Goal: Transaction & Acquisition: Purchase product/service

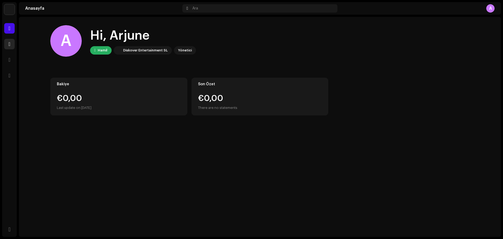
click at [9, 43] on span at bounding box center [9, 44] width 2 height 4
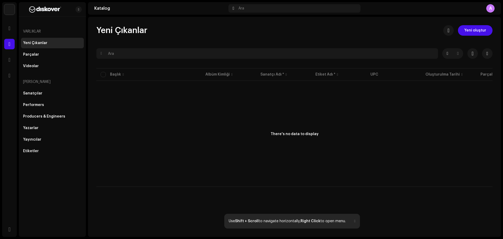
drag, startPoint x: 484, startPoint y: 35, endPoint x: 367, endPoint y: 59, distance: 119.7
click at [484, 35] on span "Yeni oluştur" at bounding box center [475, 30] width 22 height 10
click at [481, 33] on span "Yeni oluştur" at bounding box center [475, 30] width 22 height 10
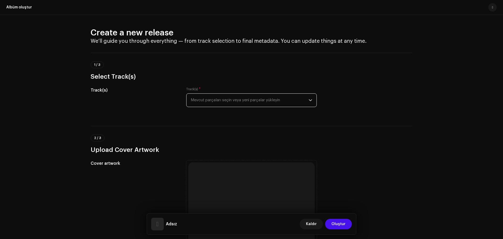
click at [239, 101] on span "Mevcut parçaları seçin veya yeni parçalar yükleyin" at bounding box center [250, 99] width 118 height 13
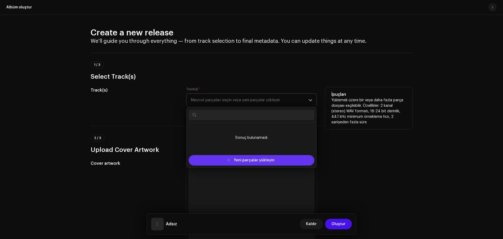
click at [243, 158] on span "Yeni parçalar yükleyin" at bounding box center [254, 160] width 41 height 10
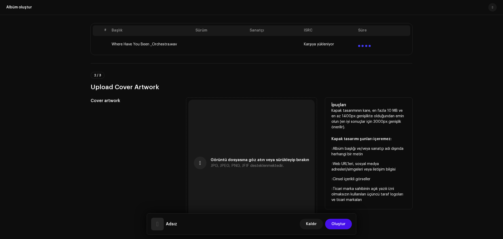
drag, startPoint x: 162, startPoint y: 129, endPoint x: 167, endPoint y: 151, distance: 22.4
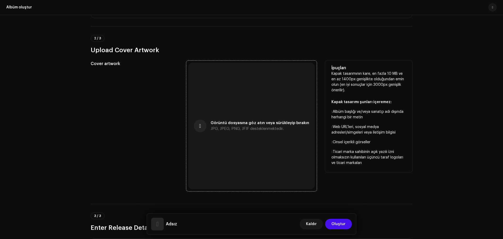
scroll to position [155, 0]
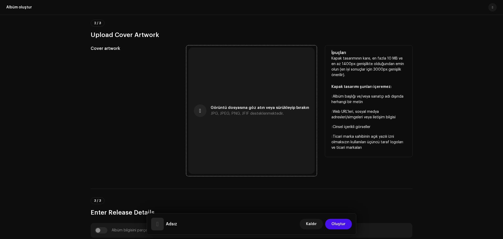
click at [210, 106] on div "Görüntü dosyasına göz atın veya sürükleyip bırakın JPG, JPEG, PNG, JFIF destekl…" at bounding box center [251, 110] width 126 height 126
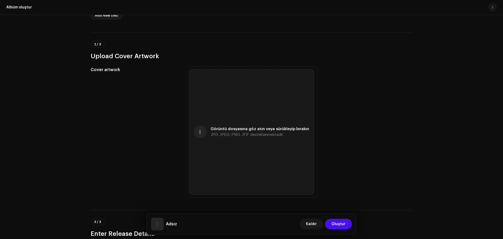
scroll to position [176, 0]
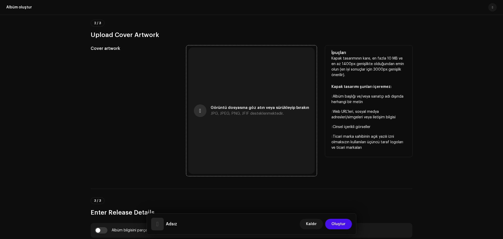
click at [204, 110] on button "button" at bounding box center [200, 110] width 13 height 13
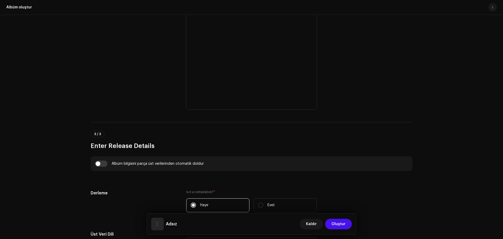
drag, startPoint x: 55, startPoint y: 131, endPoint x: 61, endPoint y: 150, distance: 19.4
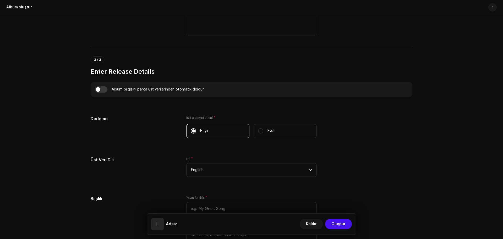
drag, startPoint x: 67, startPoint y: 154, endPoint x: 68, endPoint y: 168, distance: 13.4
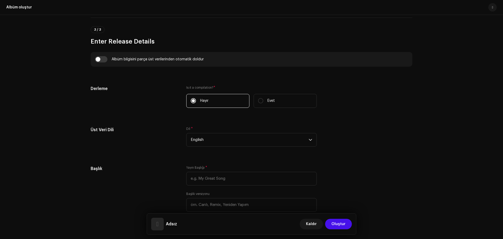
drag, startPoint x: 73, startPoint y: 157, endPoint x: 73, endPoint y: 163, distance: 5.2
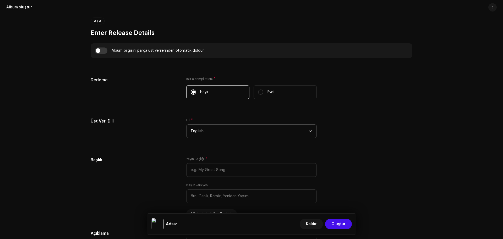
click at [217, 135] on span "English" at bounding box center [250, 130] width 118 height 13
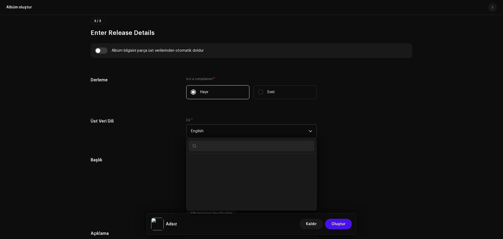
scroll to position [484, 0]
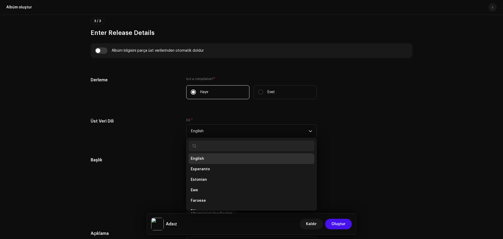
click at [129, 124] on h5 "Üst Veri Dili" at bounding box center [134, 121] width 87 height 6
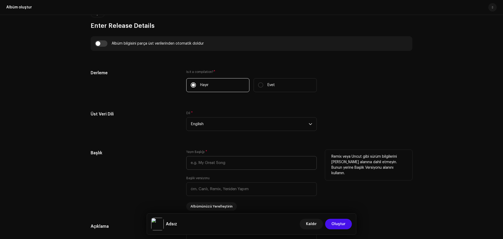
drag, startPoint x: 175, startPoint y: 156, endPoint x: 226, endPoint y: 147, distance: 51.5
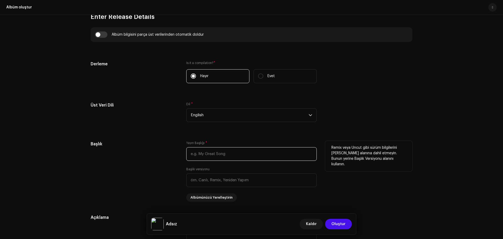
click at [227, 148] on input "text" at bounding box center [251, 154] width 130 height 14
paste input "Where Have You Been (Orchestra)"
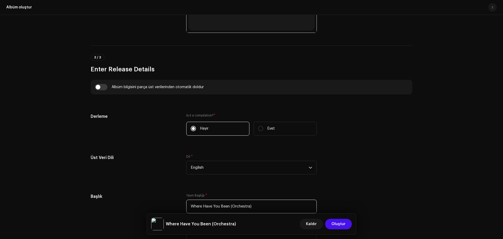
type input "Where Have You Been (Orchestra)"
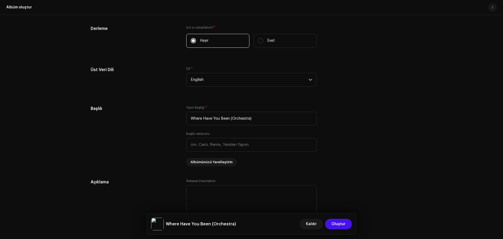
drag, startPoint x: 152, startPoint y: 154, endPoint x: 157, endPoint y: 166, distance: 13.4
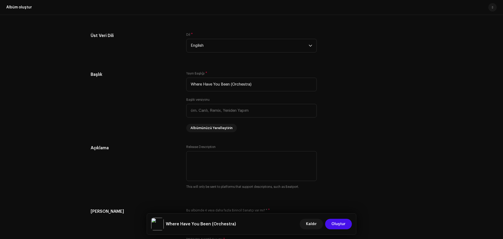
drag, startPoint x: 159, startPoint y: 178, endPoint x: 166, endPoint y: 177, distance: 6.7
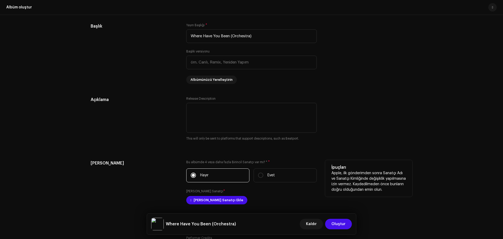
drag, startPoint x: 167, startPoint y: 181, endPoint x: 172, endPoint y: 177, distance: 6.7
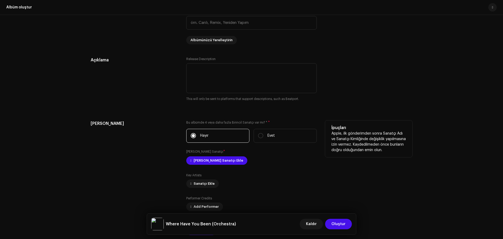
drag, startPoint x: 178, startPoint y: 173, endPoint x: 180, endPoint y: 178, distance: 4.8
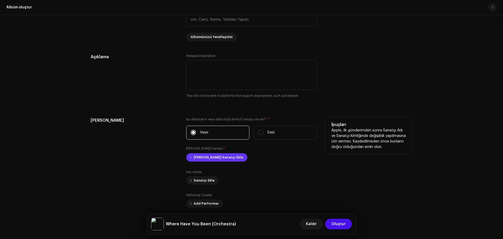
click at [213, 158] on span "[PERSON_NAME] Sanatçı Ekle" at bounding box center [218, 157] width 49 height 10
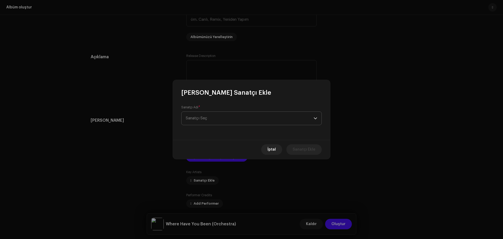
click at [228, 118] on span "Sanatçı Seç" at bounding box center [250, 118] width 128 height 13
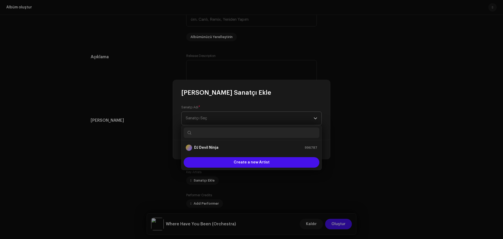
type input "B"
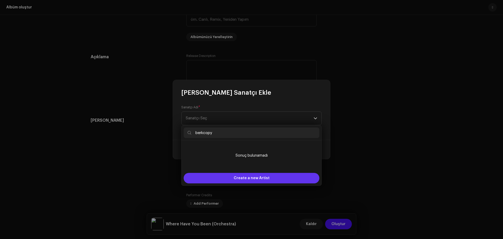
type input "berkcopy"
click at [260, 179] on span "Create a new Artist" at bounding box center [252, 178] width 36 height 10
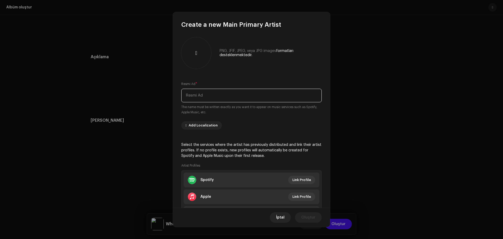
click at [222, 97] on input "text" at bounding box center [251, 96] width 140 height 14
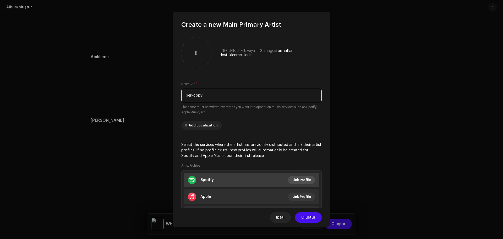
type input "berkcopy"
click at [298, 178] on span "Link Profile" at bounding box center [301, 179] width 19 height 10
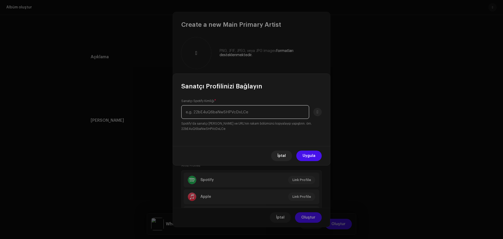
paste input "[URL][DOMAIN_NAME]"
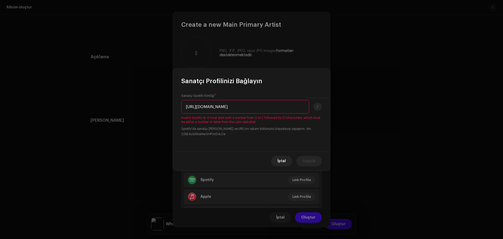
scroll to position [0, 58]
drag, startPoint x: 248, startPoint y: 106, endPoint x: 326, endPoint y: 107, distance: 78.3
click at [331, 107] on div "Sanatçı Profilinizi Bağlayın Sanatçı Spotify Kimliği * [URL][DOMAIN_NAME] Inval…" at bounding box center [251, 119] width 503 height 239
drag, startPoint x: 253, startPoint y: 107, endPoint x: 109, endPoint y: 105, distance: 144.3
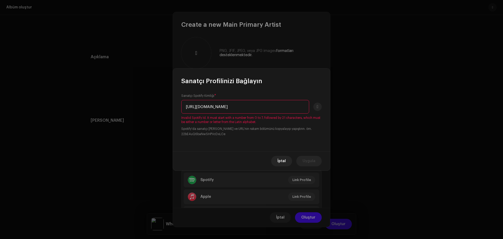
click at [112, 105] on div "Sanatçı Profilinizi Bağlayın Sanatçı Spotify Kimliği * [URL][DOMAIN_NAME] Inval…" at bounding box center [251, 119] width 503 height 239
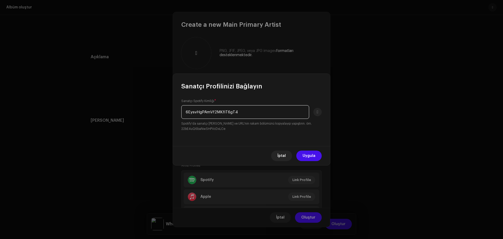
type input "6EysvHgPAmVf2MKfiT6gT4"
click at [304, 157] on span "Uygula" at bounding box center [308, 155] width 13 height 10
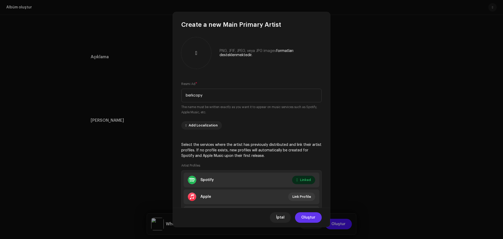
click at [307, 218] on span "Oluştur" at bounding box center [308, 217] width 14 height 10
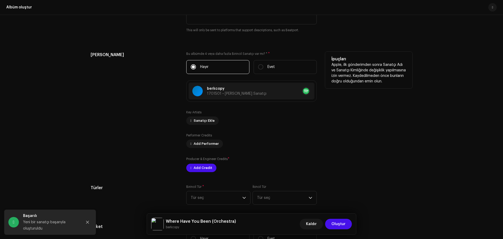
drag, startPoint x: 272, startPoint y: 150, endPoint x: 241, endPoint y: 131, distance: 35.3
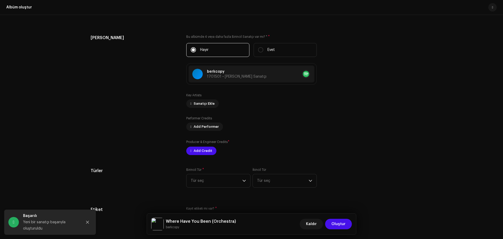
scroll to position [588, 0]
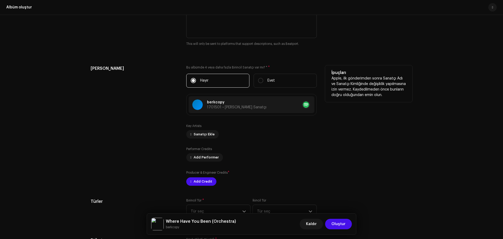
drag, startPoint x: 266, startPoint y: 132, endPoint x: 249, endPoint y: 113, distance: 25.1
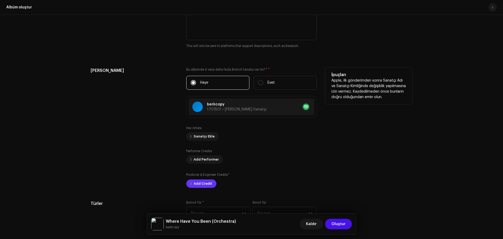
click at [203, 185] on span "Add Credit" at bounding box center [203, 183] width 19 height 10
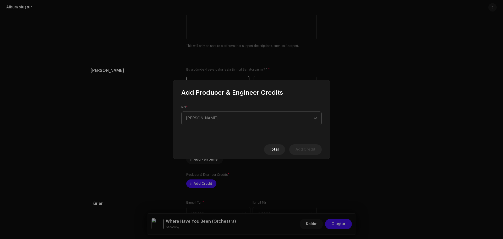
click at [228, 120] on span "[PERSON_NAME]" at bounding box center [250, 118] width 128 height 13
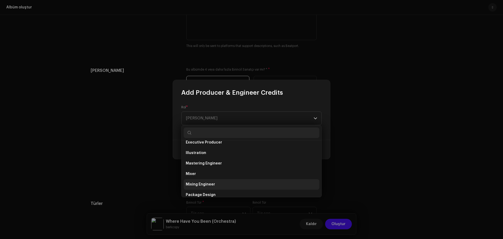
scroll to position [183, 0]
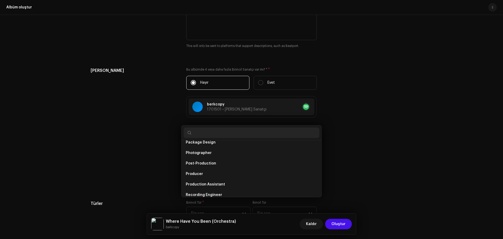
click at [152, 170] on div "Add Producer & Engineer Credits Rol * [PERSON_NAME] İptal Add Credit" at bounding box center [251, 119] width 503 height 239
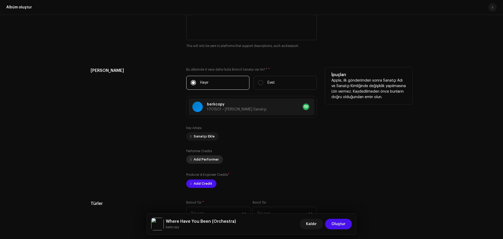
click at [201, 156] on span "Add Performer" at bounding box center [206, 159] width 25 height 10
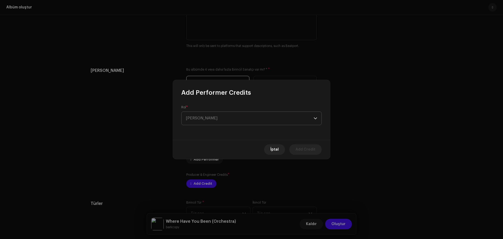
click at [213, 119] on span "[PERSON_NAME]" at bounding box center [250, 118] width 128 height 13
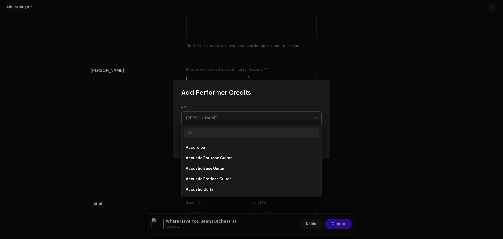
click at [216, 119] on span "[PERSON_NAME]" at bounding box center [250, 118] width 128 height 13
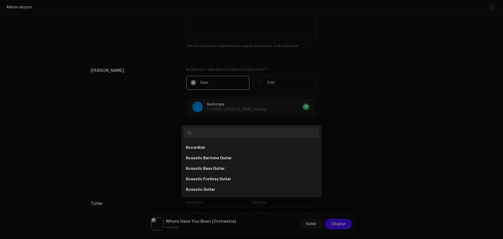
click at [124, 124] on div "Add Performer Credits Rol * Rol Seçin This field is required. İptal Add Credit" at bounding box center [251, 119] width 503 height 239
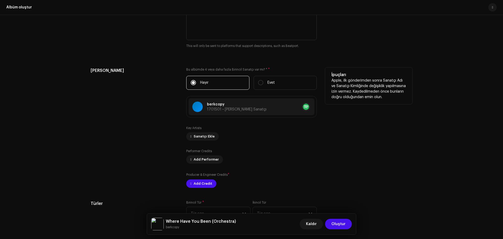
click at [229, 131] on div "Key Artists Sanatçı Ekle" at bounding box center [251, 133] width 130 height 15
click at [211, 136] on span "Sanatçı Ekle" at bounding box center [204, 136] width 21 height 10
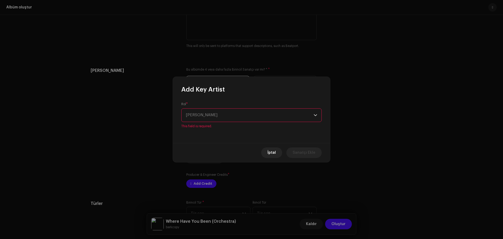
click at [216, 110] on div "Rol * Rol Seçin This field is required." at bounding box center [251, 115] width 140 height 26
click at [215, 115] on span "[PERSON_NAME]" at bounding box center [250, 114] width 128 height 13
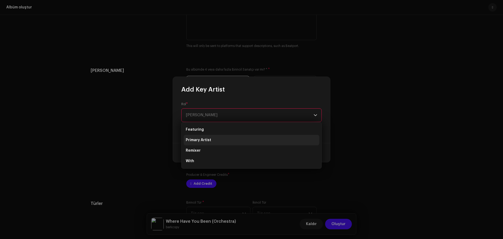
click at [213, 136] on li "Primary Artist" at bounding box center [252, 140] width 136 height 10
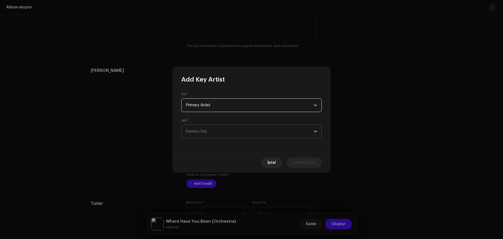
click at [253, 134] on span "Sanatçı Seç" at bounding box center [250, 131] width 128 height 13
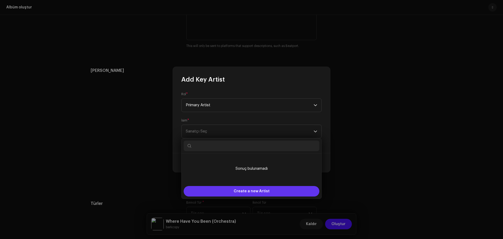
click at [246, 189] on span "Create a new Artist" at bounding box center [252, 191] width 36 height 10
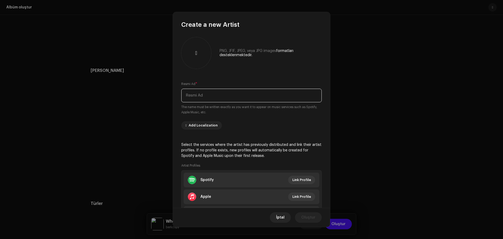
click at [215, 98] on input "text" at bounding box center [251, 96] width 140 height 14
type input "CxxD"
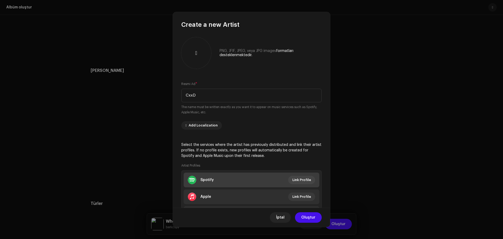
click at [310, 184] on li "Spotify Link Profile" at bounding box center [252, 179] width 136 height 15
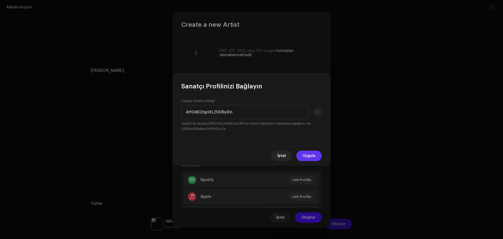
type input "4tfGdEGfglJXL20ERiyl0n"
click at [312, 155] on span "Uygula" at bounding box center [308, 155] width 13 height 10
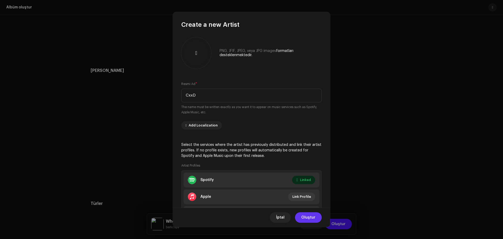
click at [310, 218] on span "Oluştur" at bounding box center [308, 217] width 14 height 10
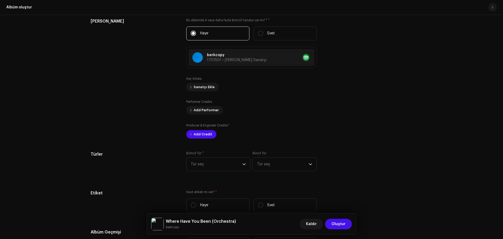
drag, startPoint x: 168, startPoint y: 155, endPoint x: 168, endPoint y: 158, distance: 2.9
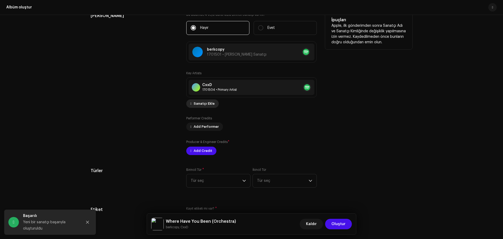
click at [200, 104] on span "Sanatçı Ekle" at bounding box center [204, 103] width 21 height 10
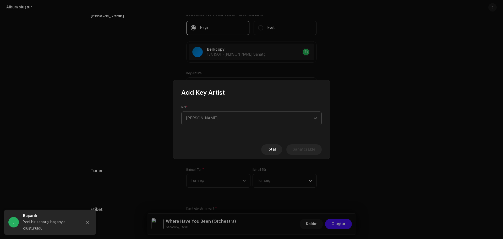
click at [222, 118] on span "[PERSON_NAME]" at bounding box center [250, 118] width 128 height 13
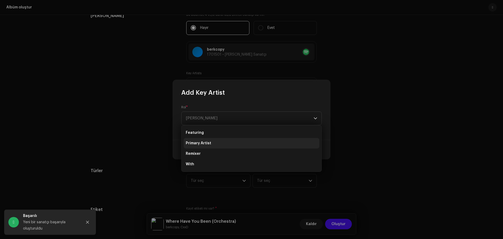
click at [213, 142] on li "Primary Artist" at bounding box center [252, 143] width 136 height 10
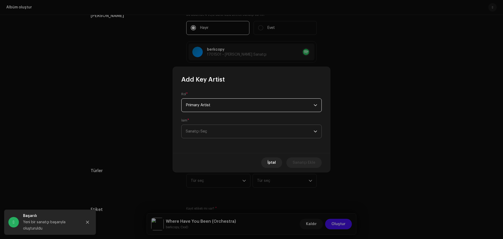
click at [249, 132] on span "Sanatçı Seç" at bounding box center [250, 131] width 128 height 13
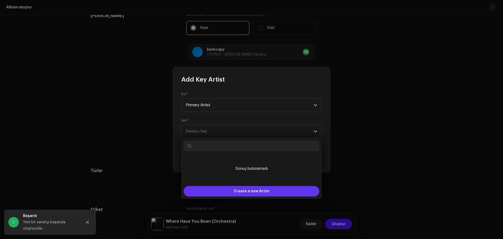
click at [257, 194] on span "Create a new Artist" at bounding box center [252, 191] width 36 height 10
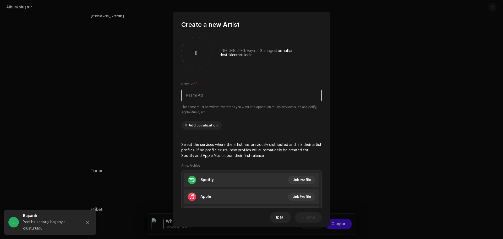
click at [195, 97] on input "text" at bounding box center [251, 96] width 140 height 14
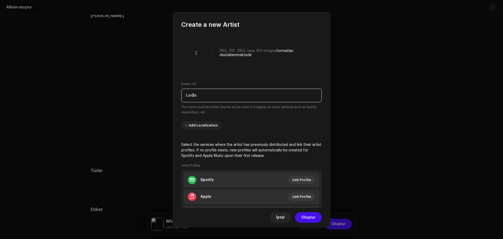
type input "Lun$e"
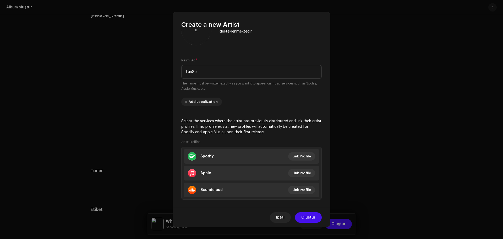
scroll to position [30, 0]
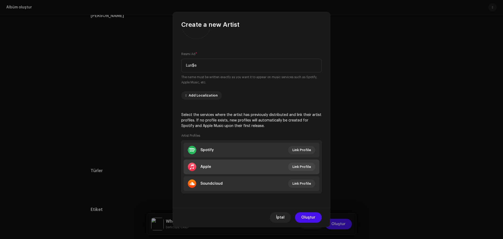
drag, startPoint x: 249, startPoint y: 133, endPoint x: 299, endPoint y: 173, distance: 63.8
click at [304, 217] on span "Oluştur" at bounding box center [308, 217] width 14 height 10
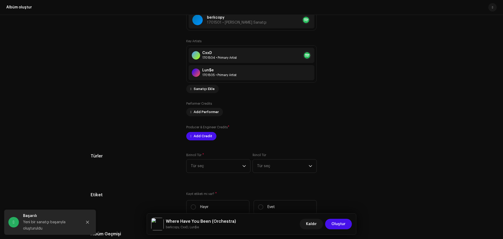
scroll to position [682, 0]
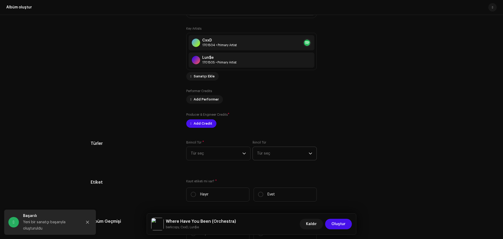
drag, startPoint x: 300, startPoint y: 145, endPoint x: 266, endPoint y: 153, distance: 35.4
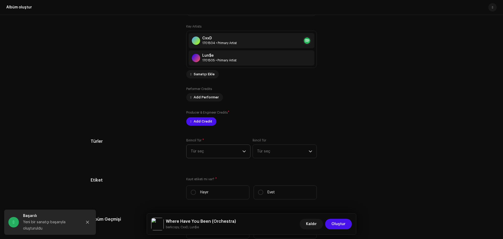
click at [231, 152] on span "Tür seç" at bounding box center [217, 151] width 52 height 13
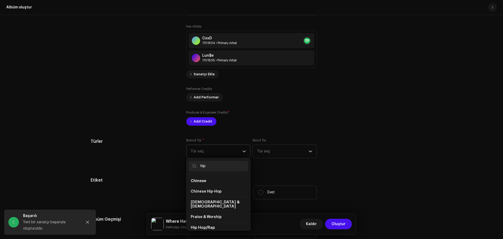
scroll to position [26, 0]
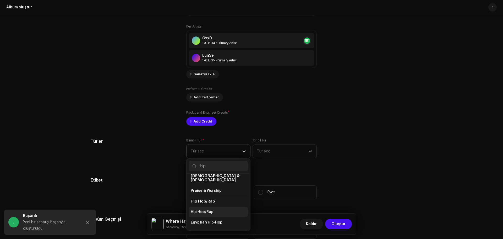
type input "hip"
click at [212, 206] on li "Hip Hop/Rap" at bounding box center [218, 211] width 59 height 10
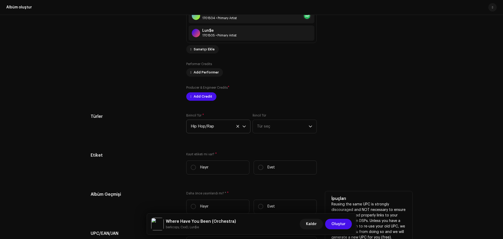
drag, startPoint x: 311, startPoint y: 171, endPoint x: 291, endPoint y: 190, distance: 27.6
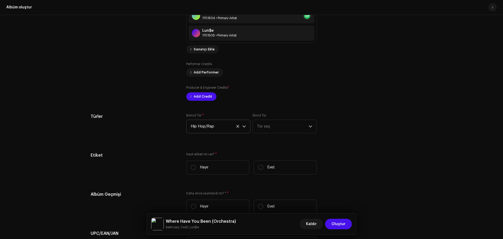
scroll to position [714, 0]
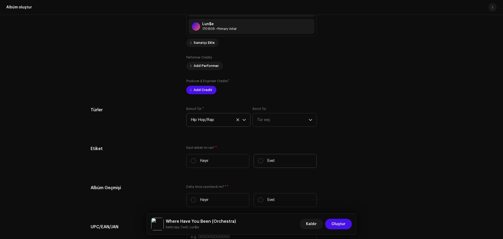
click at [282, 164] on label "Evet" at bounding box center [284, 161] width 63 height 14
click at [263, 163] on input "Evet" at bounding box center [260, 160] width 5 height 5
radio input "true"
click at [229, 185] on span "Etiket seç" at bounding box center [250, 186] width 118 height 13
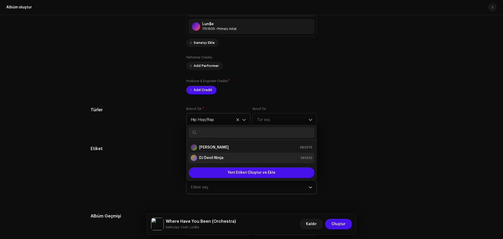
click at [224, 158] on div "DJ Devil Ninja 581333" at bounding box center [252, 158] width 122 height 6
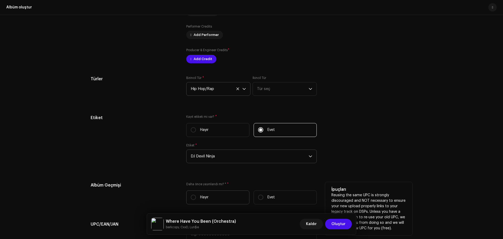
drag, startPoint x: 155, startPoint y: 184, endPoint x: 203, endPoint y: 173, distance: 48.5
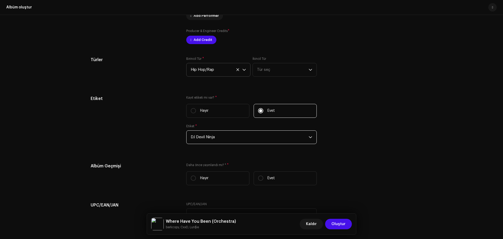
click at [225, 136] on span "DJ Devil Ninja" at bounding box center [250, 136] width 118 height 13
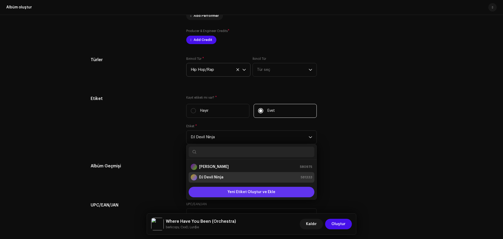
click at [230, 189] on span "Yeni Etiket Oluştur ve Ekle" at bounding box center [251, 191] width 48 height 10
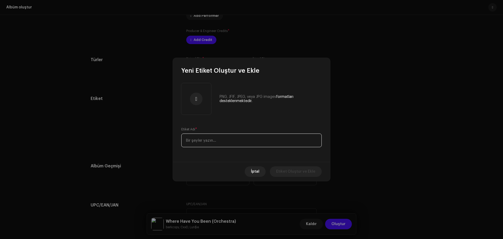
click at [214, 137] on input "text" at bounding box center [251, 140] width 140 height 14
type input "Aerra Music"
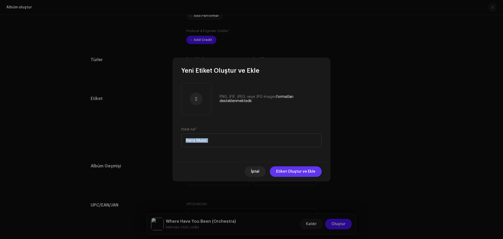
drag, startPoint x: 284, startPoint y: 161, endPoint x: 292, endPoint y: 169, distance: 10.7
click at [284, 162] on div "Yeni Etiket Oluştur ve Ekle PNG, JFIF, JPEG, veya JPG images formatları destekl…" at bounding box center [251, 119] width 157 height 123
click at [292, 169] on span "Etiket Oluştur ve Ekle" at bounding box center [295, 171] width 39 height 10
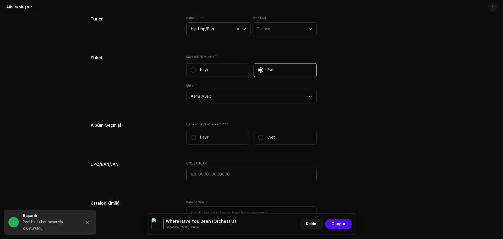
drag, startPoint x: 336, startPoint y: 151, endPoint x: 276, endPoint y: 171, distance: 63.9
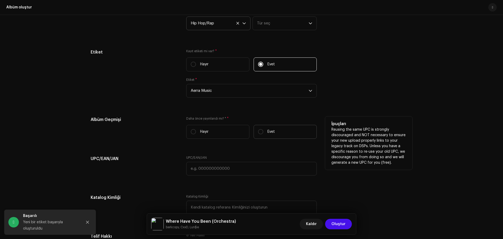
click at [268, 134] on p "Evet" at bounding box center [270, 131] width 7 height 5
click at [263, 134] on input "Evet" at bounding box center [260, 131] width 5 height 5
radio input "true"
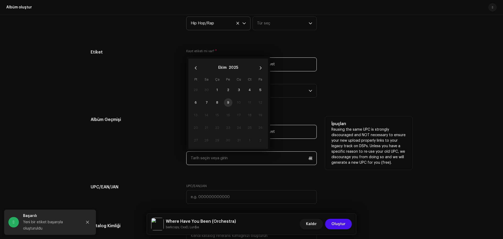
click at [215, 161] on input "text" at bounding box center [251, 158] width 130 height 14
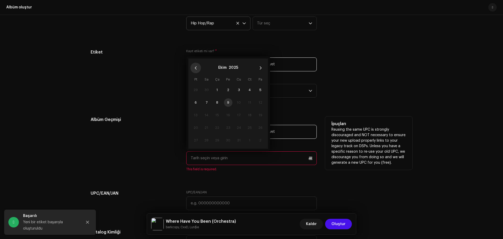
click at [194, 66] on icon "Previous Month" at bounding box center [196, 68] width 4 height 4
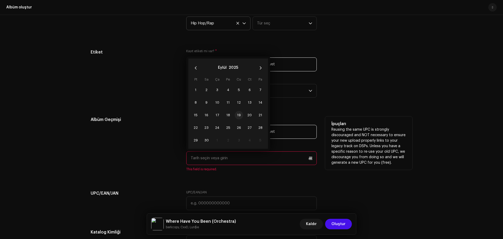
click at [238, 116] on span "19" at bounding box center [239, 115] width 8 height 8
type input "[DATE]"
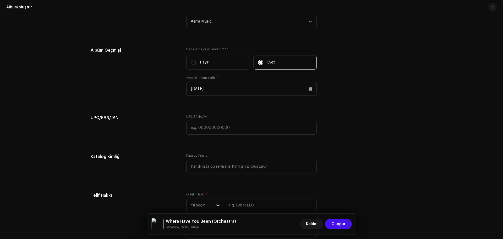
drag, startPoint x: 140, startPoint y: 147, endPoint x: 158, endPoint y: 145, distance: 18.1
click at [209, 128] on input "text" at bounding box center [251, 126] width 130 height 14
paste input "199739601890"
type input "199739601890"
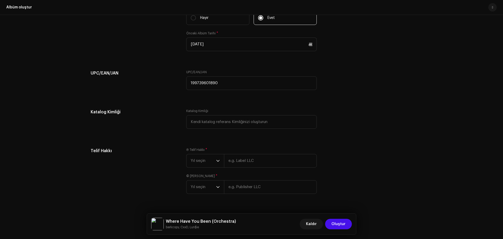
drag, startPoint x: 157, startPoint y: 112, endPoint x: 175, endPoint y: 151, distance: 43.4
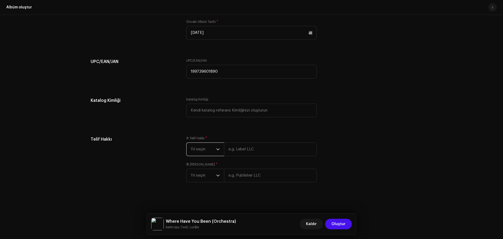
click at [203, 147] on span "Yıl seçin" at bounding box center [203, 148] width 25 height 13
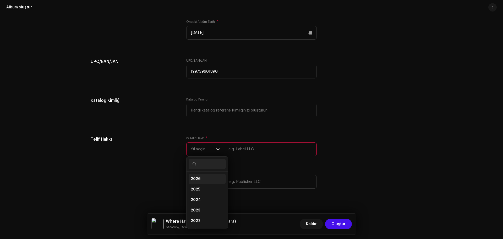
click at [203, 183] on li "2026" at bounding box center [207, 178] width 37 height 10
click at [242, 154] on input "text" at bounding box center [270, 149] width 93 height 14
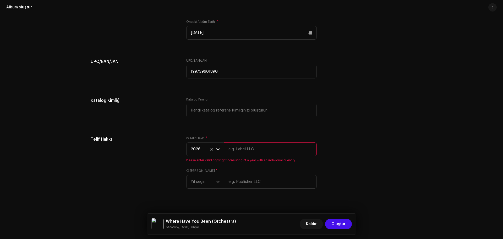
click at [204, 189] on div "Ⓟ Telif Hakkı * 2026 Please enter valid copyright consisting of a year with an …" at bounding box center [251, 165] width 130 height 59
drag, startPoint x: 202, startPoint y: 181, endPoint x: 202, endPoint y: 186, distance: 4.7
click at [203, 181] on span "Yıl seçin" at bounding box center [203, 181] width 25 height 13
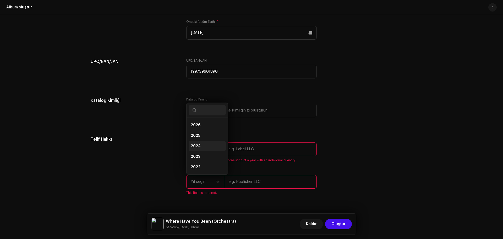
scroll to position [8, 0]
click at [197, 128] on span "2025" at bounding box center [195, 126] width 9 height 5
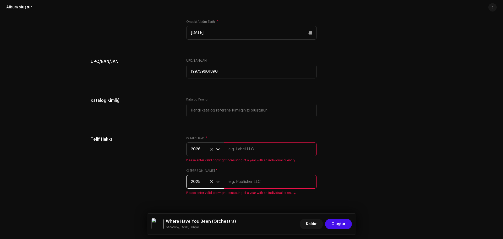
click at [203, 150] on span "2026" at bounding box center [203, 148] width 25 height 13
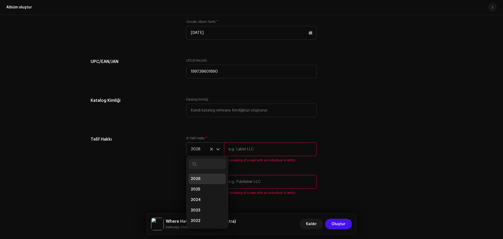
scroll to position [2, 0]
click at [201, 190] on li "2025" at bounding box center [207, 187] width 37 height 10
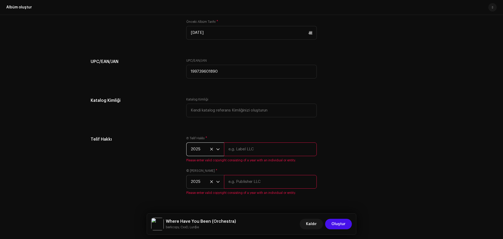
drag, startPoint x: 243, startPoint y: 145, endPoint x: 245, endPoint y: 147, distance: 3.2
click at [243, 145] on input "text" at bounding box center [270, 149] width 93 height 14
type input "Aerra Music"
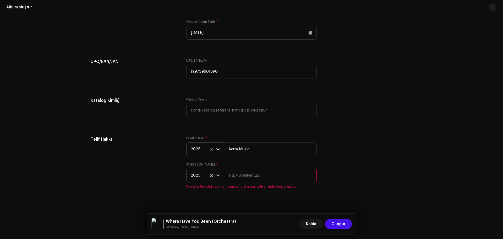
drag, startPoint x: 249, startPoint y: 178, endPoint x: 252, endPoint y: 182, distance: 5.1
click at [249, 178] on input "text" at bounding box center [270, 175] width 93 height 14
type input "Aerra Music"
drag, startPoint x: 352, startPoint y: 145, endPoint x: 341, endPoint y: 201, distance: 57.5
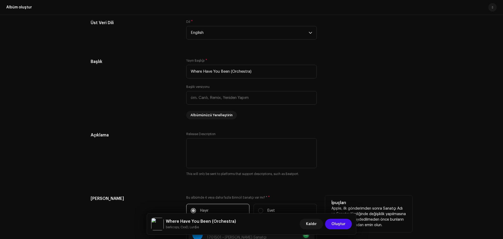
drag, startPoint x: 344, startPoint y: 130, endPoint x: 344, endPoint y: 101, distance: 28.6
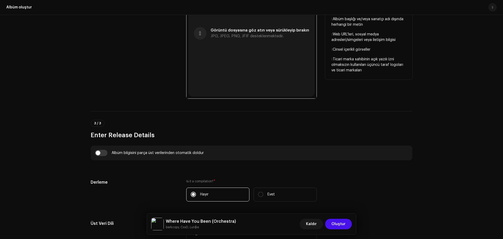
drag, startPoint x: 344, startPoint y: 155, endPoint x: 340, endPoint y: 101, distance: 53.8
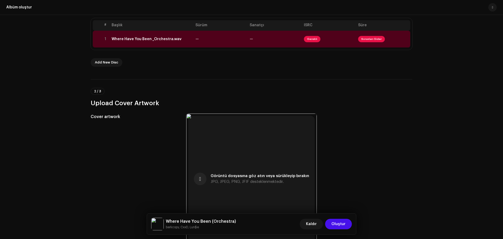
scroll to position [0, 0]
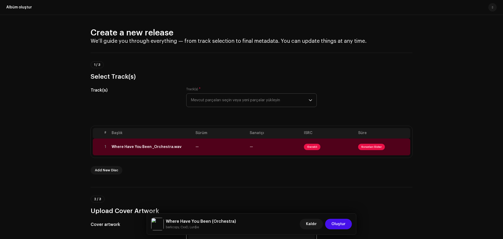
drag, startPoint x: 344, startPoint y: 155, endPoint x: 336, endPoint y: 98, distance: 57.6
click at [159, 152] on td "Where Have You Been _Orchestra.wav" at bounding box center [151, 146] width 84 height 17
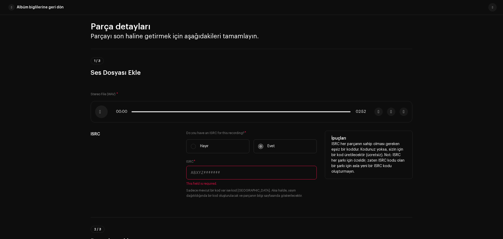
scroll to position [30, 0]
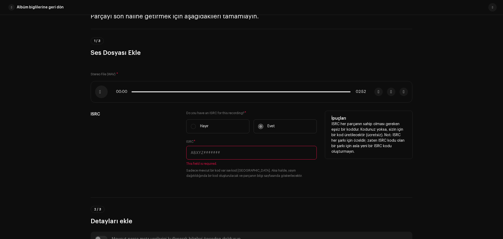
drag, startPoint x: 146, startPoint y: 176, endPoint x: 147, endPoint y: 172, distance: 3.6
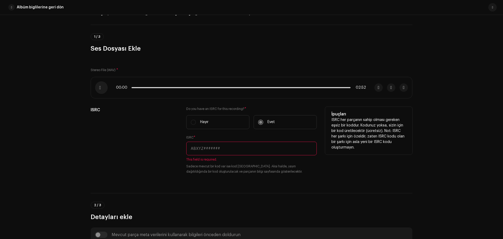
click at [203, 145] on input "text" at bounding box center [251, 148] width 130 height 14
paste input "QT3EY2546896"
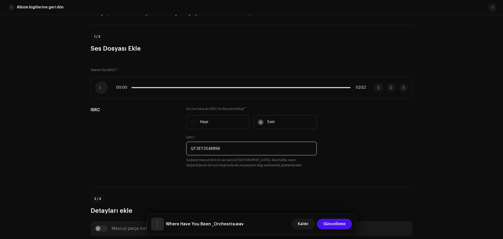
type input "QT3EY2546896"
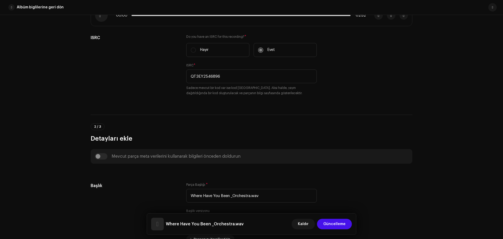
drag, startPoint x: 155, startPoint y: 171, endPoint x: 161, endPoint y: 157, distance: 14.6
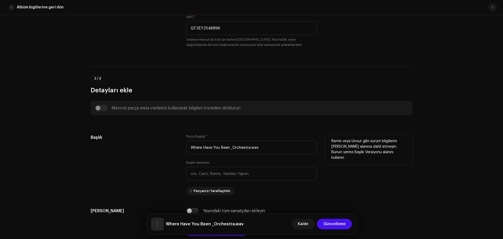
drag, startPoint x: 166, startPoint y: 150, endPoint x: 236, endPoint y: 150, distance: 70.2
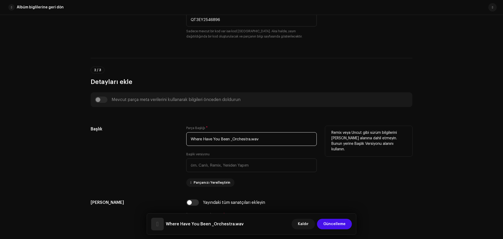
drag, startPoint x: 251, startPoint y: 139, endPoint x: 292, endPoint y: 133, distance: 41.3
click at [295, 136] on input "Where Have You Been _Orchestra.wav" at bounding box center [251, 139] width 130 height 14
click at [238, 140] on input "Where Have You Been _Orchestra" at bounding box center [251, 139] width 130 height 14
paste input "(Orchestra)"
type input "Where Have You Been (Orchestra)"
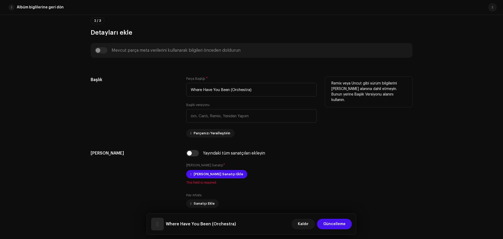
scroll to position [237, 0]
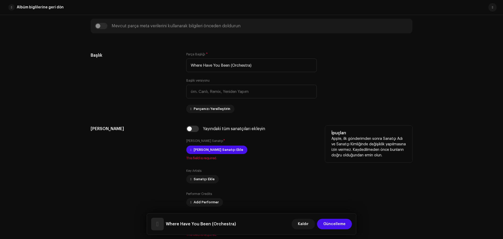
drag, startPoint x: 136, startPoint y: 133, endPoint x: 158, endPoint y: 130, distance: 22.8
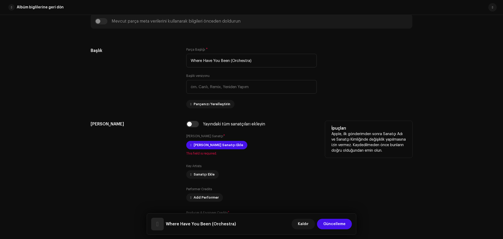
click at [189, 140] on div "Yayındaki tüm sanatçıları ekleyin Ana Birincil Sanatçı * [PERSON_NAME] Sanatçı …" at bounding box center [251, 176] width 130 height 111
click at [191, 143] on span at bounding box center [190, 145] width 1 height 4
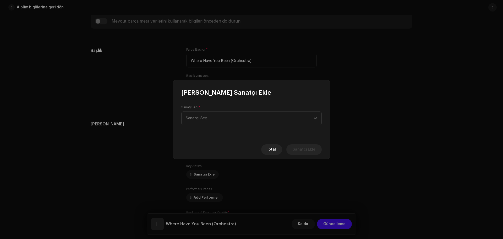
click at [218, 111] on div "Sanatçı Adı * Sanatçı Seç" at bounding box center [251, 115] width 140 height 20
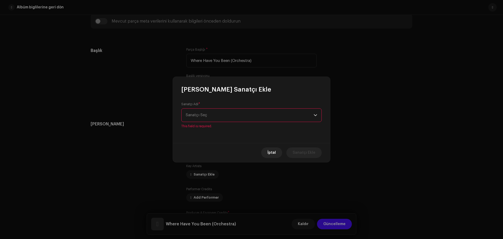
click at [218, 111] on span "Sanatçı Seç" at bounding box center [250, 114] width 128 height 13
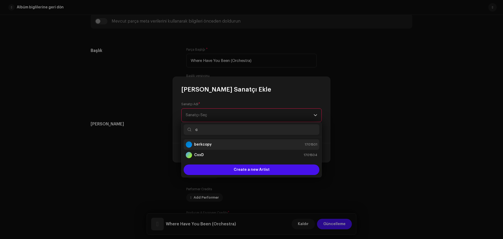
type input "c"
click at [212, 144] on div "berkcopy 1701501" at bounding box center [251, 144] width 131 height 6
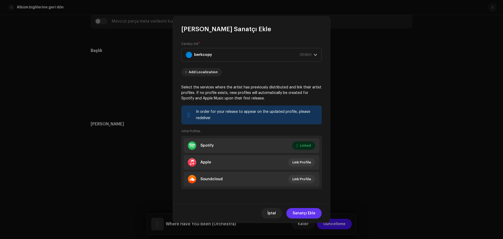
click at [310, 214] on span "Sanatçı Ekle" at bounding box center [304, 213] width 23 height 10
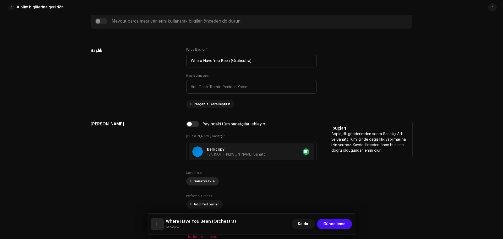
click at [207, 183] on span "Sanatçı Ekle" at bounding box center [204, 181] width 21 height 10
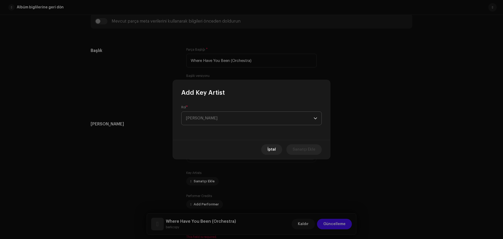
click at [223, 118] on span "[PERSON_NAME]" at bounding box center [250, 118] width 128 height 13
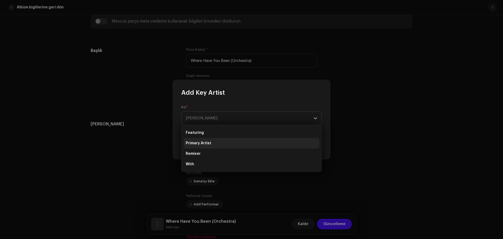
click at [213, 143] on li "Primary Artist" at bounding box center [252, 143] width 136 height 10
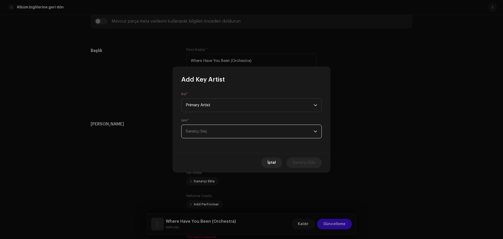
click at [213, 127] on span "Sanatçı Seç" at bounding box center [250, 131] width 128 height 13
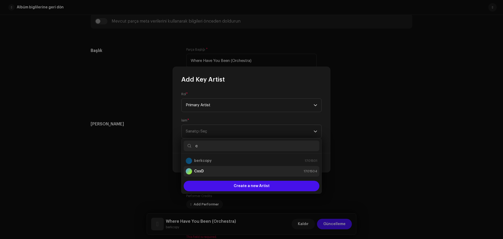
type input "c"
click at [217, 172] on div "CxxD 1701504" at bounding box center [251, 171] width 131 height 6
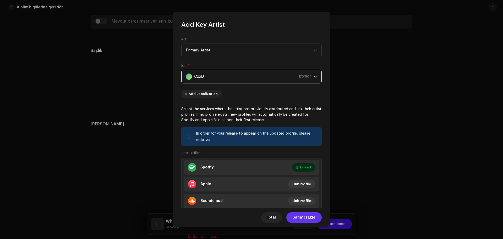
click at [302, 216] on span "Sanatçı Ekle" at bounding box center [304, 217] width 23 height 10
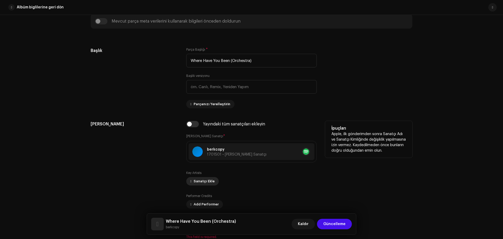
click at [203, 184] on span "Sanatçı Ekle" at bounding box center [204, 181] width 21 height 10
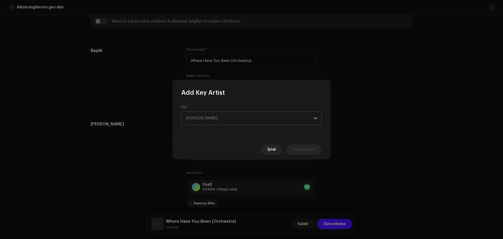
click at [217, 120] on span "[PERSON_NAME]" at bounding box center [250, 118] width 128 height 13
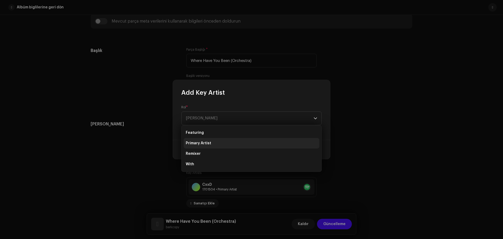
click at [204, 140] on li "Primary Artist" at bounding box center [252, 143] width 136 height 10
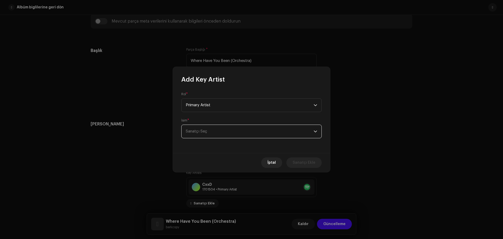
click at [207, 130] on span "Sanatçı Seç" at bounding box center [250, 131] width 128 height 13
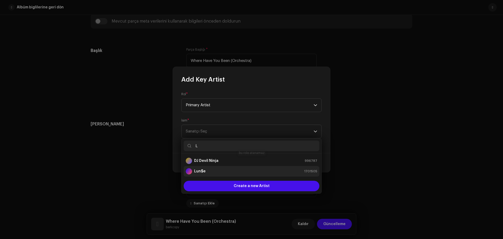
type input "L"
click at [209, 169] on div "Lun$e 1701505" at bounding box center [251, 171] width 131 height 6
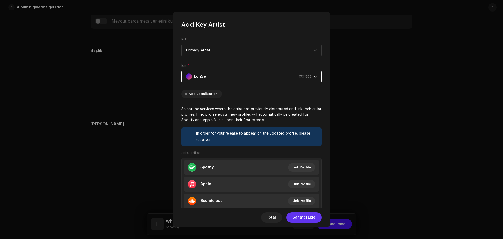
click at [302, 216] on span "Sanatçı Ekle" at bounding box center [304, 217] width 23 height 10
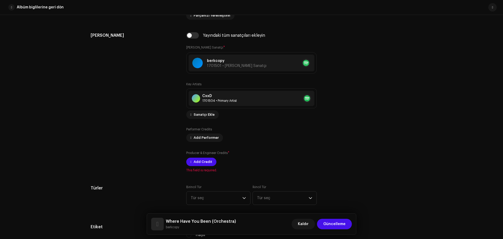
drag, startPoint x: 150, startPoint y: 194, endPoint x: 162, endPoint y: 164, distance: 32.3
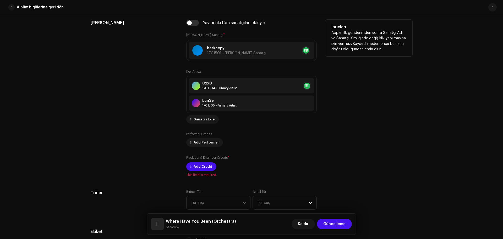
scroll to position [344, 0]
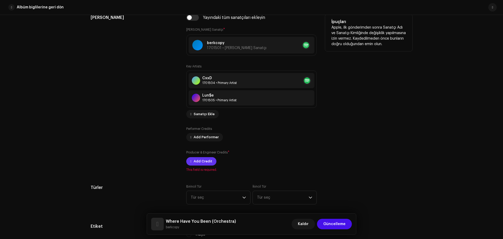
drag, startPoint x: 163, startPoint y: 166, endPoint x: 211, endPoint y: 159, distance: 47.9
click at [211, 159] on span "Add Credit" at bounding box center [203, 160] width 19 height 10
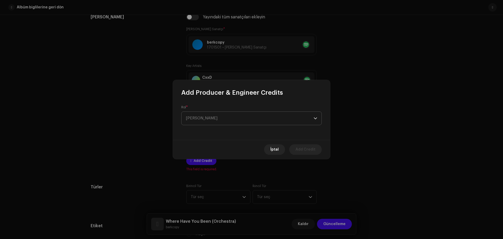
click at [225, 117] on span "[PERSON_NAME]" at bounding box center [250, 118] width 128 height 13
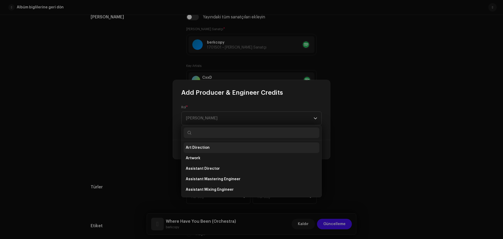
click at [214, 148] on li "Art Direction" at bounding box center [252, 147] width 136 height 10
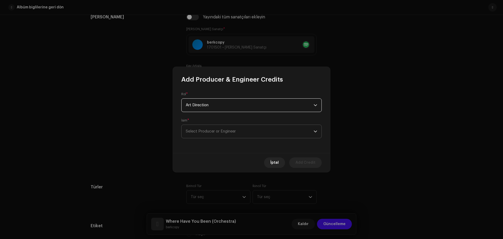
click at [221, 128] on span "Select Producer or Engineer" at bounding box center [250, 131] width 128 height 13
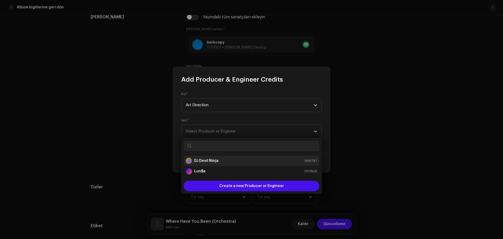
click at [219, 163] on div "DJ Devil Ninja 996787" at bounding box center [251, 160] width 131 height 6
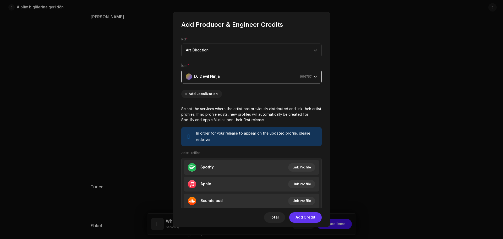
click at [299, 216] on span "Add Credit" at bounding box center [305, 217] width 20 height 10
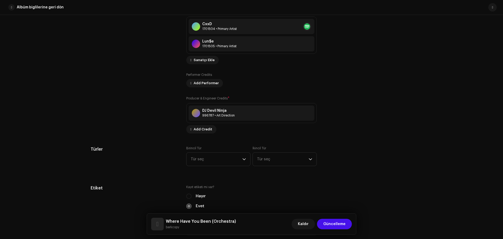
drag, startPoint x: 162, startPoint y: 162, endPoint x: 164, endPoint y: 147, distance: 14.7
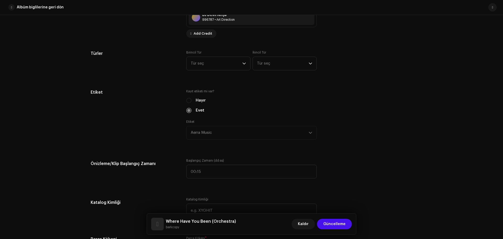
drag, startPoint x: 164, startPoint y: 156, endPoint x: 166, endPoint y: 182, distance: 26.3
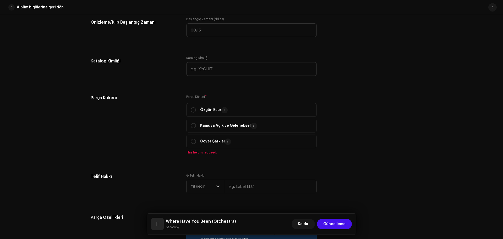
drag, startPoint x: 166, startPoint y: 158, endPoint x: 171, endPoint y: 156, distance: 5.7
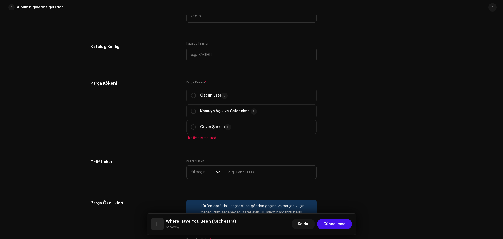
drag, startPoint x: 169, startPoint y: 159, endPoint x: 170, endPoint y: 164, distance: 5.5
click at [204, 91] on span "Özgün Eser" at bounding box center [252, 94] width 122 height 13
radio input "true"
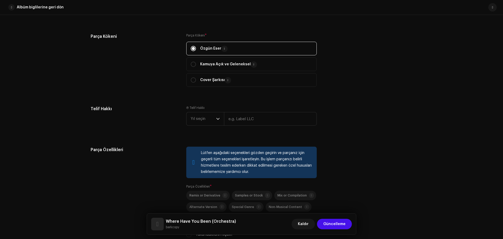
drag, startPoint x: 159, startPoint y: 123, endPoint x: 162, endPoint y: 142, distance: 19.6
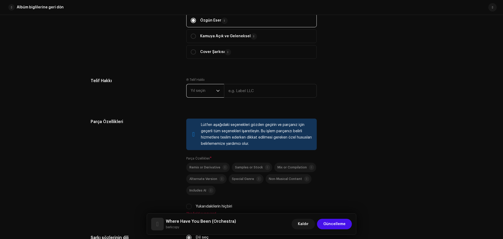
click at [200, 93] on span "Yıl seçin" at bounding box center [203, 90] width 25 height 13
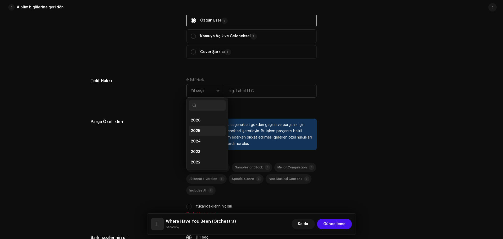
click at [198, 126] on li "2025" at bounding box center [207, 130] width 37 height 10
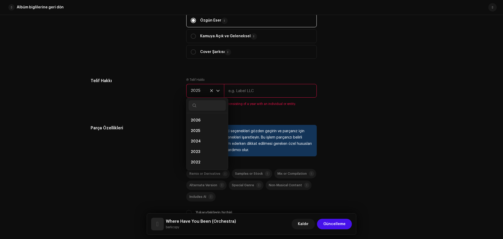
click at [250, 92] on input "text" at bounding box center [270, 91] width 93 height 14
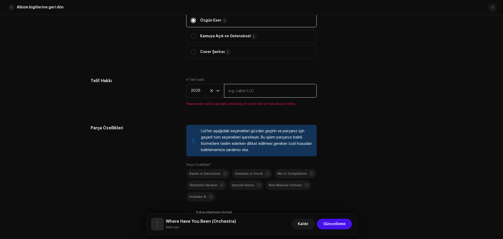
type input "Aerra Music"
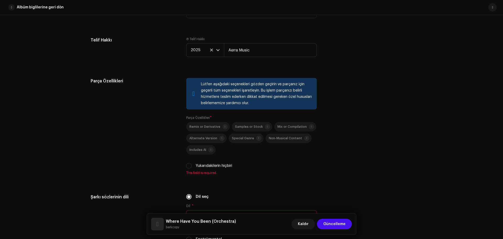
drag, startPoint x: 164, startPoint y: 144, endPoint x: 191, endPoint y: 166, distance: 34.1
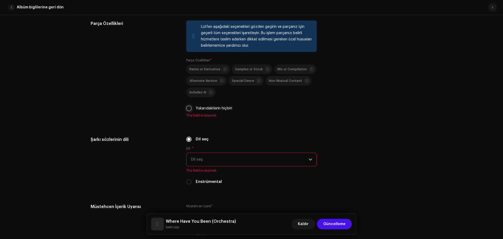
click at [186, 106] on input "Yukarıdakilerin hiçbiri" at bounding box center [188, 108] width 5 height 5
checkbox input "true"
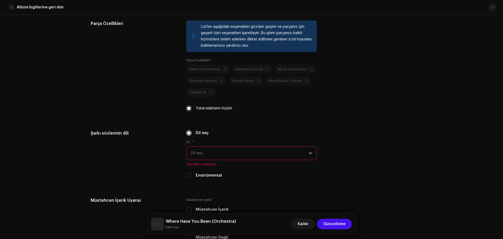
click at [210, 147] on span "Dil seç" at bounding box center [250, 152] width 118 height 13
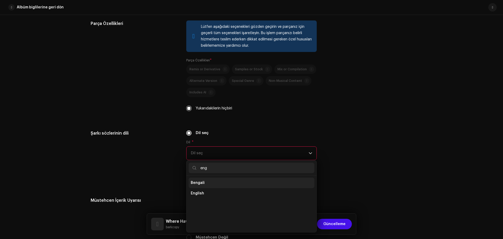
scroll to position [0, 0]
type input "eng"
click at [205, 191] on li "English" at bounding box center [252, 193] width 126 height 10
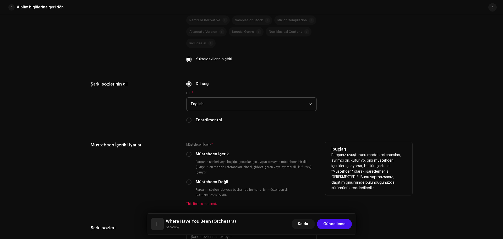
drag, startPoint x: 163, startPoint y: 158, endPoint x: 175, endPoint y: 183, distance: 26.8
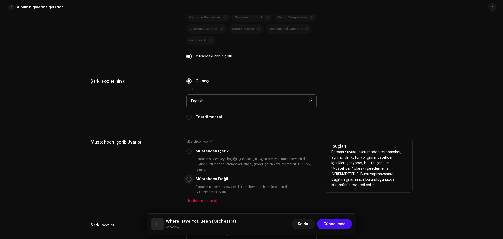
click at [190, 180] on p-radiobutton at bounding box center [188, 178] width 5 height 5
click at [192, 180] on div "Müstehcen Değil" at bounding box center [251, 179] width 130 height 6
click at [189, 178] on input "Müstehcen Değil" at bounding box center [188, 178] width 5 height 5
radio input "true"
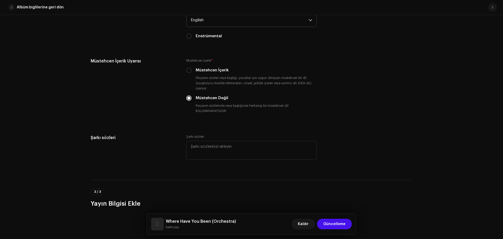
drag, startPoint x: 176, startPoint y: 165, endPoint x: 177, endPoint y: 198, distance: 32.8
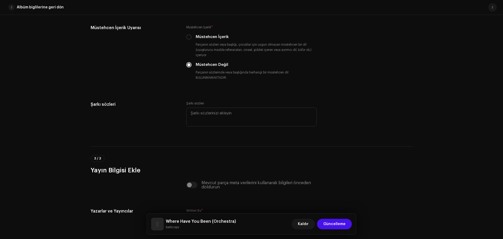
scroll to position [1064, 0]
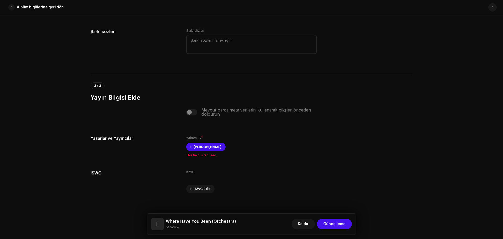
drag, startPoint x: 171, startPoint y: 205, endPoint x: 173, endPoint y: 201, distance: 5.0
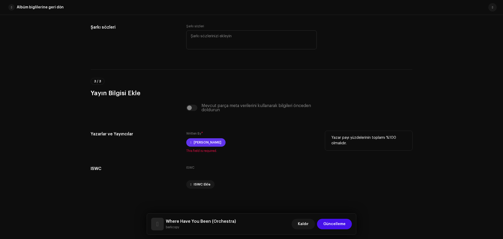
click at [201, 140] on span "[PERSON_NAME]" at bounding box center [208, 142] width 28 height 10
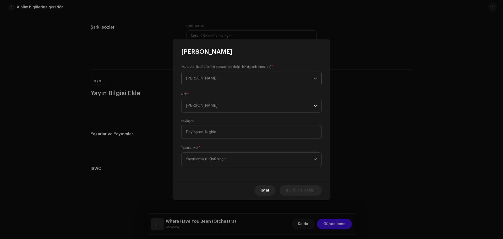
click at [211, 80] on span "[PERSON_NAME]" at bounding box center [250, 78] width 128 height 13
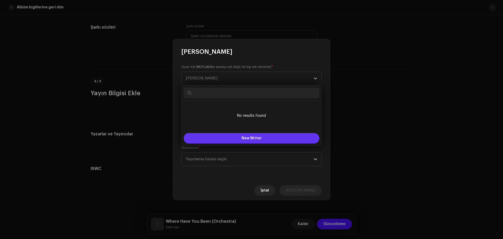
click at [258, 139] on span "New Writer" at bounding box center [251, 138] width 20 height 4
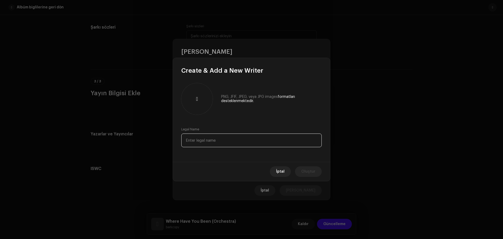
click at [213, 145] on input "text" at bounding box center [251, 140] width 140 height 14
type input "[PERSON_NAME]"
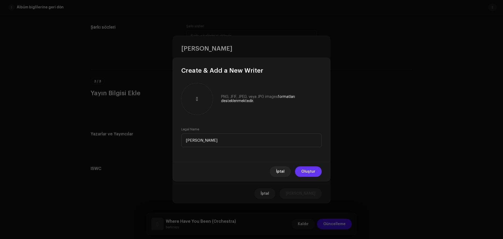
click at [310, 173] on span "Oluştur" at bounding box center [308, 171] width 14 height 10
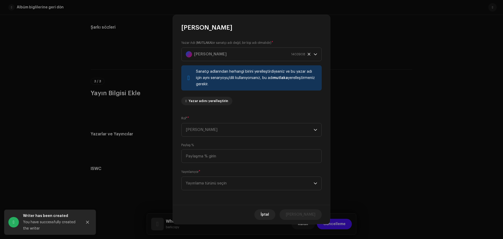
click at [236, 112] on div "Yazar Adı ( MUTLAKA bir sanatçı adı değil, bir kişi adı olmalıdır) * [PERSON_NA…" at bounding box center [251, 118] width 157 height 173
click at [236, 131] on span "[PERSON_NAME]" at bounding box center [250, 129] width 128 height 13
click at [212, 173] on li "Composer & Lyricist" at bounding box center [252, 175] width 136 height 10
click at [216, 158] on input at bounding box center [251, 156] width 140 height 14
type input "100,00"
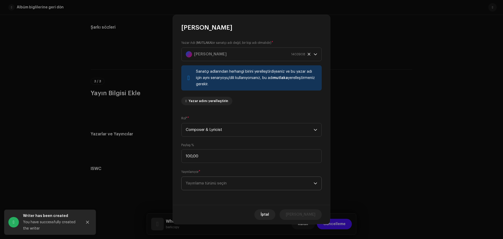
click at [230, 183] on span "Yayınlama türünü seçin" at bounding box center [250, 182] width 128 height 13
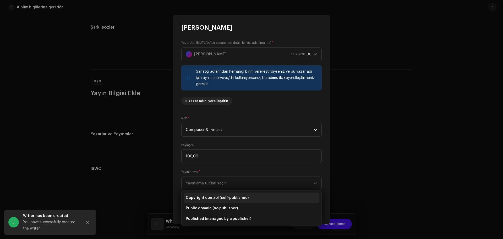
click at [219, 196] on span "Copyright control (self-published)" at bounding box center [217, 197] width 63 height 5
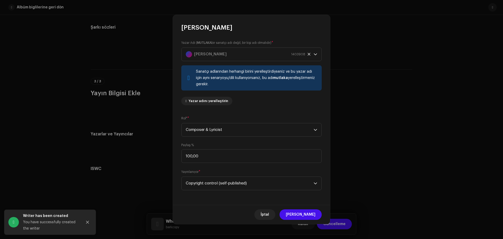
click at [309, 208] on div "İptal [PERSON_NAME]" at bounding box center [251, 214] width 157 height 19
drag, startPoint x: 312, startPoint y: 217, endPoint x: 320, endPoint y: 213, distance: 9.0
click at [312, 216] on span "[PERSON_NAME]" at bounding box center [301, 214] width 30 height 10
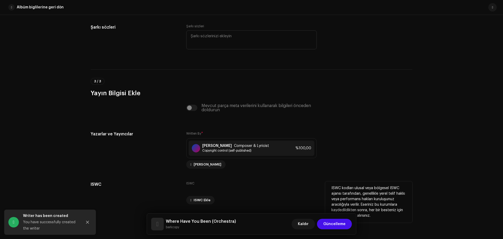
scroll to position [1080, 0]
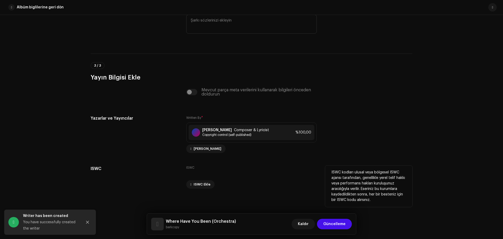
drag, startPoint x: 379, startPoint y: 122, endPoint x: 363, endPoint y: 202, distance: 80.9
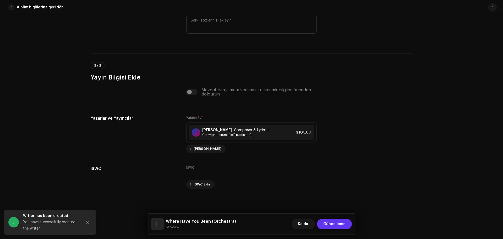
click at [341, 227] on span "Güncelleme" at bounding box center [334, 223] width 22 height 10
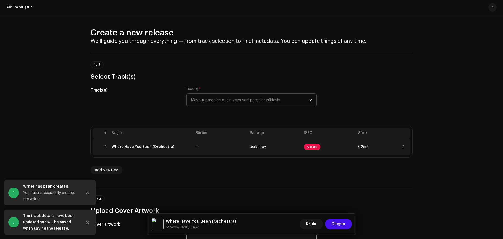
click at [313, 146] on span "Gerekli" at bounding box center [312, 147] width 16 height 6
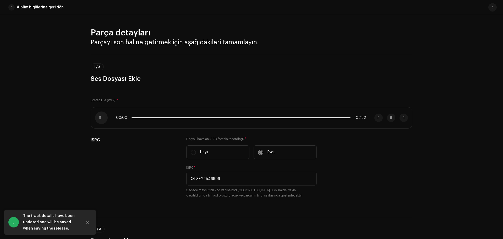
scroll to position [36, 0]
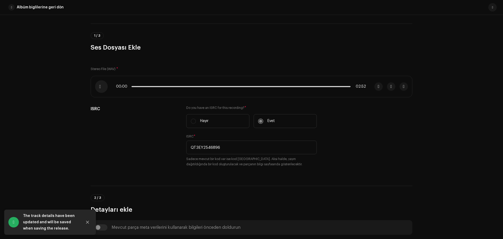
drag, startPoint x: 161, startPoint y: 187, endPoint x: 179, endPoint y: 182, distance: 19.6
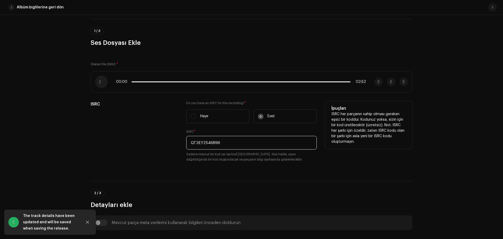
click at [235, 146] on input "QT3EY2546896" at bounding box center [251, 143] width 130 height 14
paste input "text"
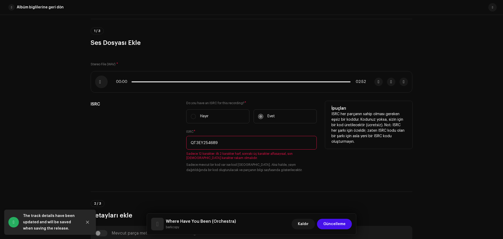
type input "QT3EY2546896"
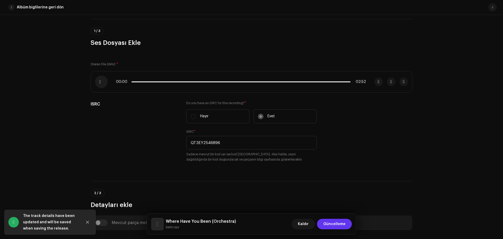
click at [340, 225] on span "Güncelleme" at bounding box center [334, 223] width 22 height 10
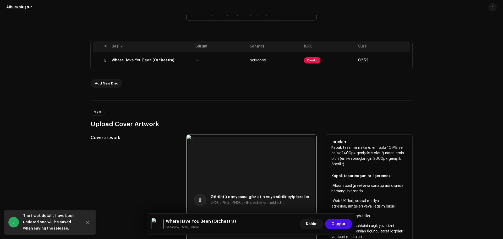
drag, startPoint x: 362, startPoint y: 137, endPoint x: 357, endPoint y: 145, distance: 9.2
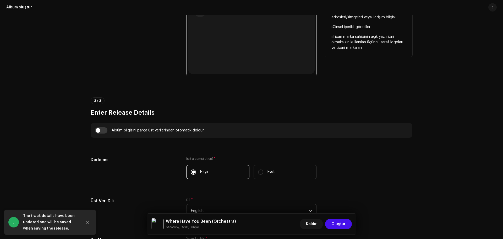
drag, startPoint x: 350, startPoint y: 130, endPoint x: 344, endPoint y: 174, distance: 44.1
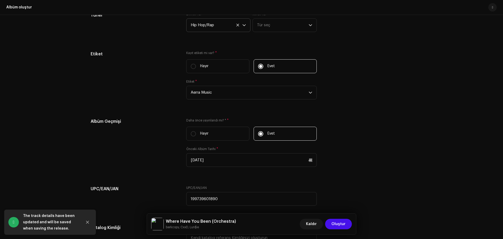
drag, startPoint x: 400, startPoint y: 177, endPoint x: 391, endPoint y: 197, distance: 21.8
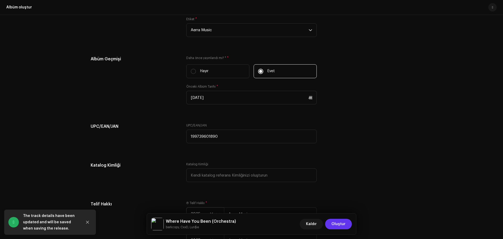
drag, startPoint x: 370, startPoint y: 159, endPoint x: 349, endPoint y: 227, distance: 71.2
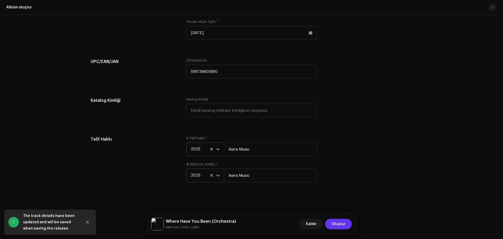
click at [346, 222] on button "Oluştur" at bounding box center [338, 223] width 27 height 10
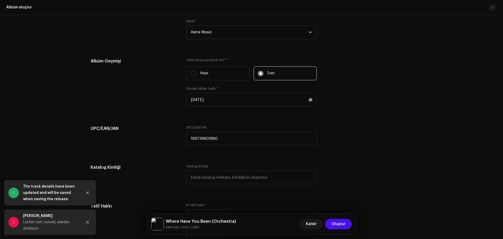
scroll to position [0, 0]
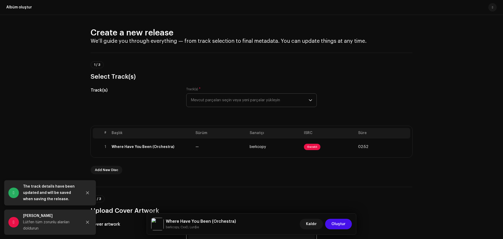
drag, startPoint x: 346, startPoint y: 204, endPoint x: 362, endPoint y: 59, distance: 146.3
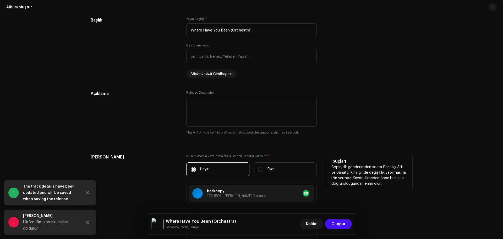
drag, startPoint x: 360, startPoint y: 195, endPoint x: 358, endPoint y: 198, distance: 3.6
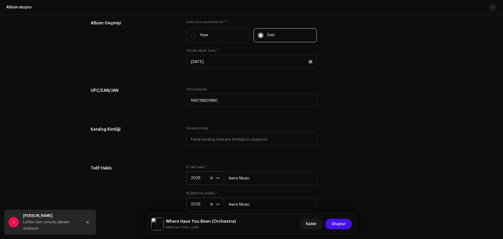
drag, startPoint x: 359, startPoint y: 187, endPoint x: 357, endPoint y: 197, distance: 9.9
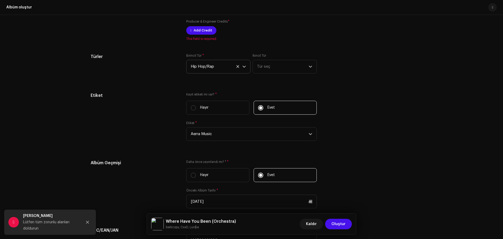
drag, startPoint x: 362, startPoint y: 183, endPoint x: 363, endPoint y: 139, distance: 44.0
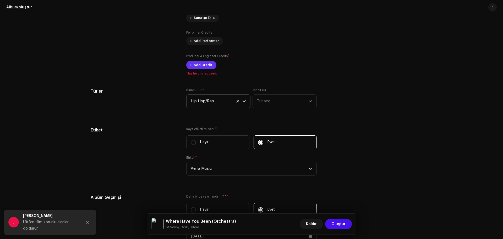
click at [200, 63] on span "Add Credit" at bounding box center [203, 65] width 19 height 10
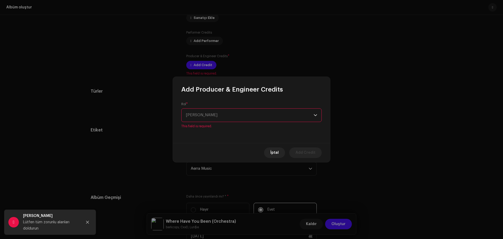
click at [224, 127] on div "Rol * Rol Seçin This field is required." at bounding box center [251, 117] width 157 height 49
click at [221, 119] on span "[PERSON_NAME]" at bounding box center [250, 114] width 128 height 13
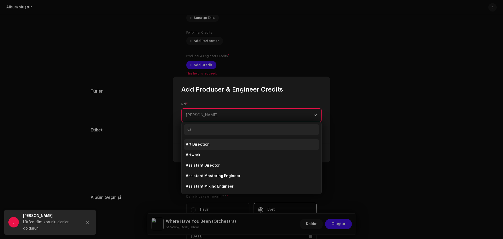
click at [211, 147] on li "Art Direction" at bounding box center [252, 144] width 136 height 10
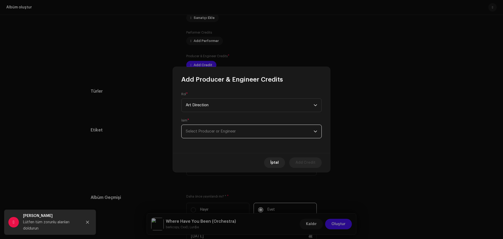
click at [212, 134] on span "Select Producer or Engineer" at bounding box center [250, 131] width 128 height 13
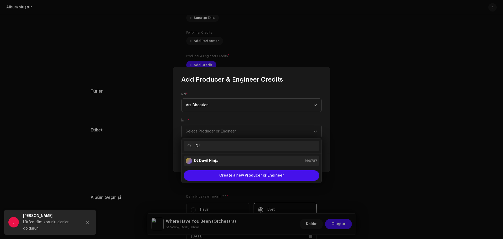
type input "DJ"
click at [224, 161] on div "DJ Devil Ninja 996787" at bounding box center [251, 160] width 131 height 6
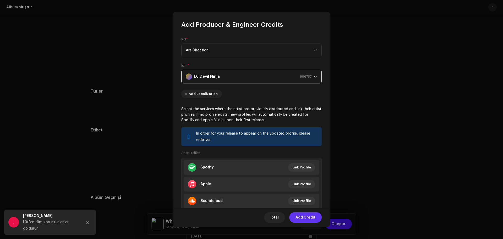
click at [303, 215] on span "Add Credit" at bounding box center [305, 217] width 20 height 10
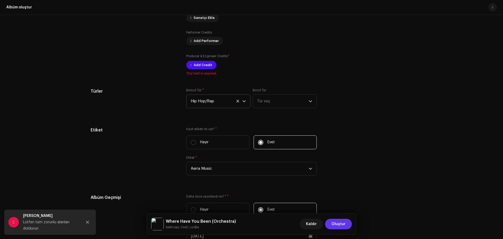
click at [341, 226] on span "Oluştur" at bounding box center [338, 223] width 14 height 10
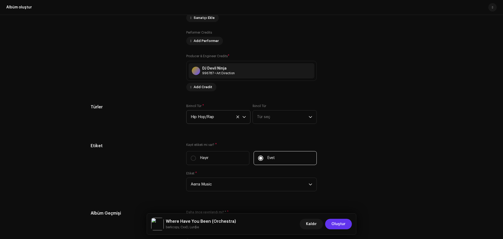
click at [334, 219] on span "Oluştur" at bounding box center [338, 223] width 14 height 10
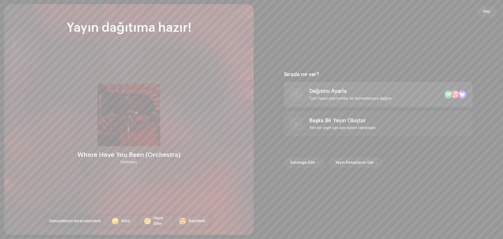
click at [318, 97] on div "Tüm favori platformlar ve hizmetlerinize dağıtın" at bounding box center [350, 98] width 82 height 4
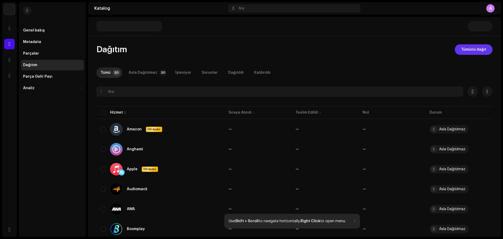
click at [469, 52] on span "Tümünü dağıt" at bounding box center [473, 49] width 25 height 10
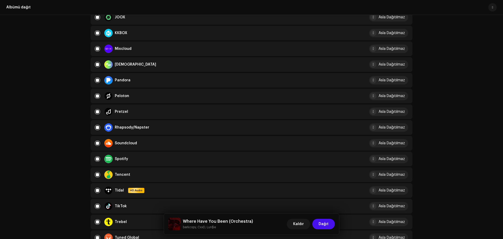
scroll to position [778, 0]
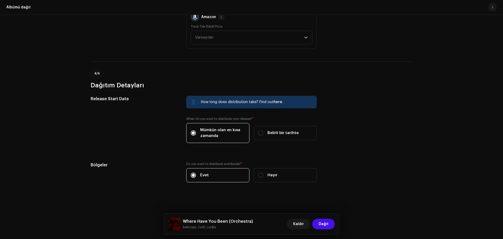
drag, startPoint x: 179, startPoint y: 104, endPoint x: 159, endPoint y: 199, distance: 96.2
click at [325, 224] on span "Dağıt" at bounding box center [323, 223] width 10 height 10
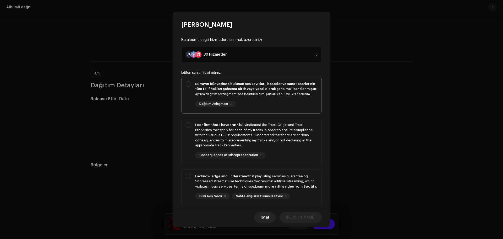
click at [197, 83] on strong "Bu yayın bünyesinde bulunan ses kayıtları, besteler ve sanat eserlerinin tüm te…" at bounding box center [255, 86] width 121 height 9
checkbox input "true"
click at [247, 129] on div "I confirm that I have truthfully indicated the Track Origin and Track Propertie…" at bounding box center [256, 135] width 122 height 26
checkbox input "true"
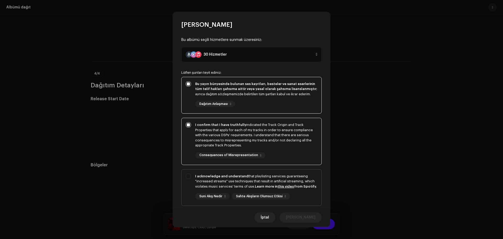
click at [283, 175] on div "I acknowledge and understand that playlisting services guaranteeing "increased …" at bounding box center [256, 180] width 122 height 15
checkbox input "true"
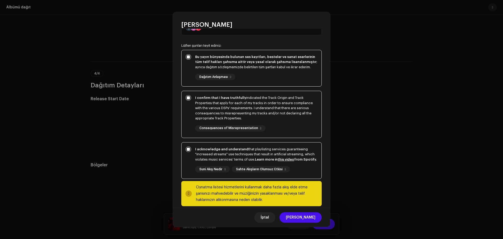
scroll to position [39, 0]
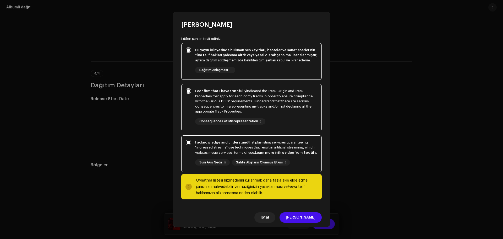
drag, startPoint x: 306, startPoint y: 174, endPoint x: 304, endPoint y: 196, distance: 22.1
click at [312, 223] on div "[PERSON_NAME]" at bounding box center [251, 216] width 157 height 19
click at [312, 220] on span "[PERSON_NAME]" at bounding box center [301, 217] width 30 height 10
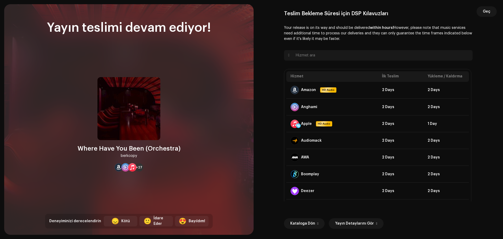
click at [488, 9] on span "Geç" at bounding box center [487, 11] width 8 height 10
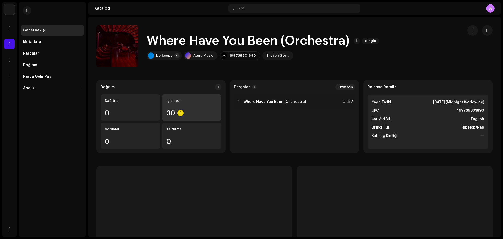
click at [178, 102] on div "İşleniyor" at bounding box center [191, 100] width 51 height 4
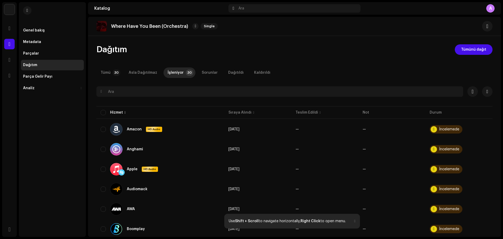
click at [64, 66] on div "Dağıtım" at bounding box center [52, 65] width 59 height 4
click at [49, 34] on div "Genel bakış" at bounding box center [52, 30] width 63 height 10
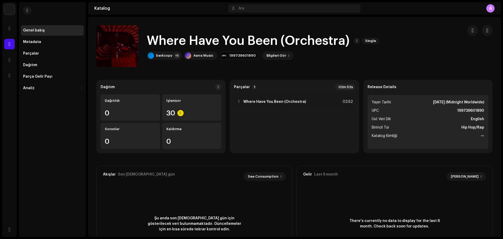
click at [420, 127] on li "Birincil Tür Hip Hop/Rap" at bounding box center [428, 127] width 112 height 6
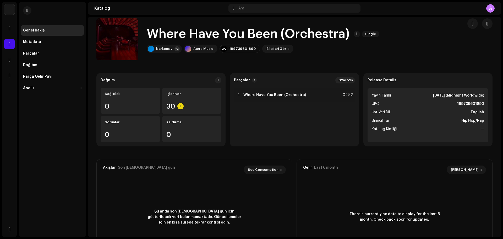
scroll to position [40, 0]
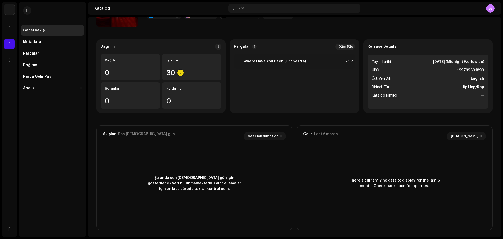
drag, startPoint x: 281, startPoint y: 151, endPoint x: 270, endPoint y: 189, distance: 39.7
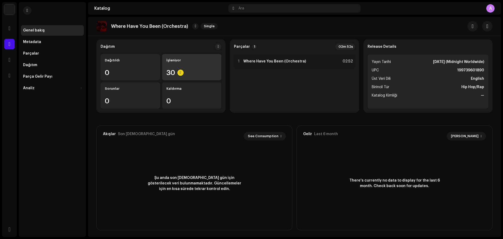
click at [197, 64] on div "İşleniyor 30" at bounding box center [191, 67] width 59 height 26
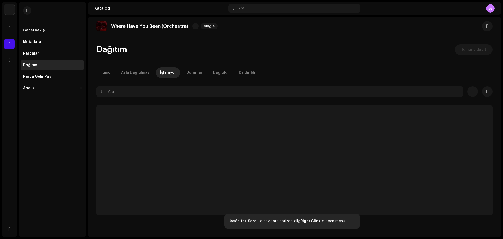
click at [192, 64] on div "Dağıtım Tümünü dağıt Tümü Asla Dağıtılmaz İşleniyor Sorunlar Dağıtıldı Kaldırıl…" at bounding box center [294, 129] width 413 height 171
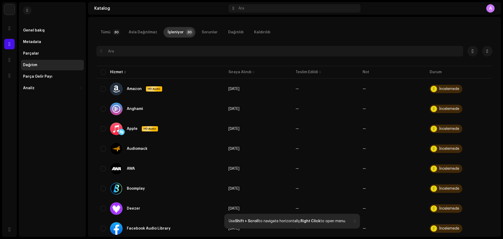
click at [181, 37] on p-tab "İşleniyor 30" at bounding box center [179, 32] width 32 height 10
click at [40, 43] on div "Metadata" at bounding box center [52, 42] width 59 height 4
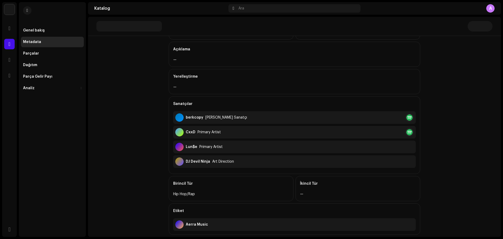
drag, startPoint x: 152, startPoint y: 129, endPoint x: 156, endPoint y: 155, distance: 25.7
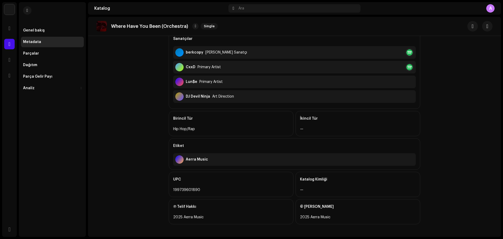
drag, startPoint x: 161, startPoint y: 140, endPoint x: 155, endPoint y: 160, distance: 20.9
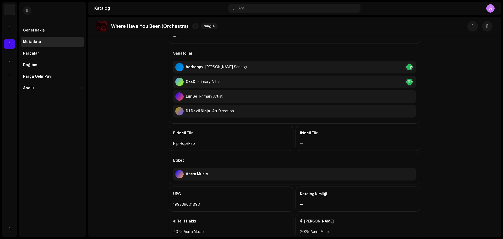
drag, startPoint x: 157, startPoint y: 147, endPoint x: 158, endPoint y: 135, distance: 12.9
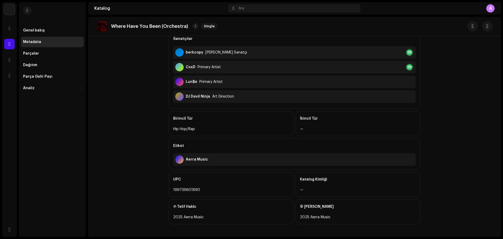
drag, startPoint x: 158, startPoint y: 192, endPoint x: 161, endPoint y: 188, distance: 4.8
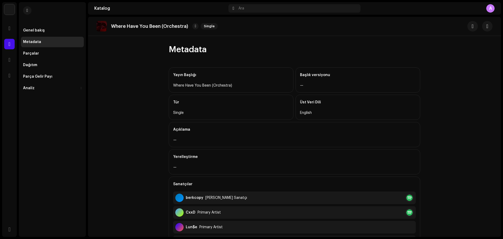
drag, startPoint x: 160, startPoint y: 171, endPoint x: 153, endPoint y: 82, distance: 88.5
click at [43, 50] on div "Parçalar" at bounding box center [52, 53] width 63 height 10
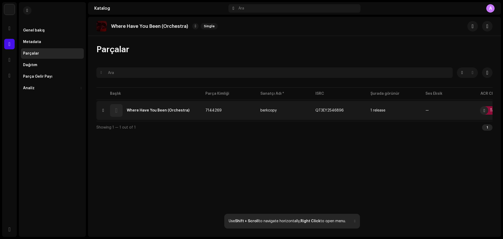
click at [489, 111] on div "Tarama Hatası" at bounding box center [498, 110] width 37 height 8
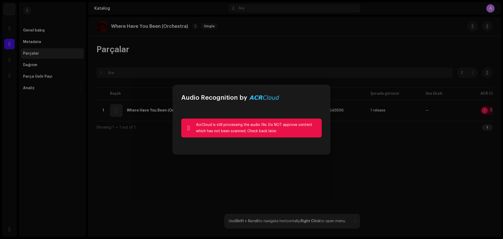
click at [255, 126] on div "AcrCloud is still processing the audio file. Do NOT approve content which has n…" at bounding box center [257, 128] width 122 height 13
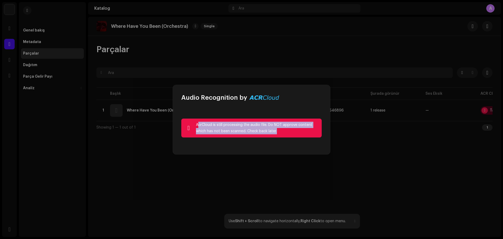
click at [255, 126] on div "AcrCloud is still processing the audio file. Do NOT approve content which has n…" at bounding box center [257, 128] width 122 height 13
click at [196, 133] on div at bounding box center [196, 133] width 0 height 0
click at [259, 189] on div "AcrCloud ses dosyasını hala işliyor. Tarama işlemi tamamlanmamış içeriği onayla…" at bounding box center [284, 191] width 177 height 4
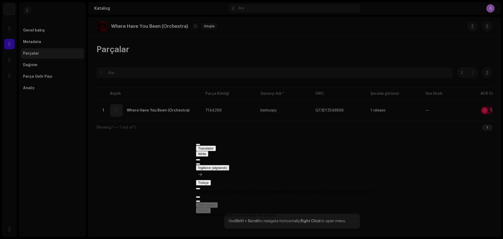
click at [155, 144] on div "Audio Recognition by AcrCloud is still processing the audio file. Do NOT approv…" at bounding box center [251, 119] width 503 height 239
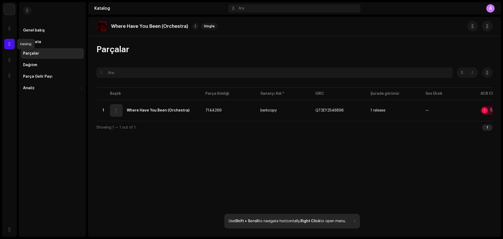
click at [10, 43] on span at bounding box center [9, 44] width 2 height 4
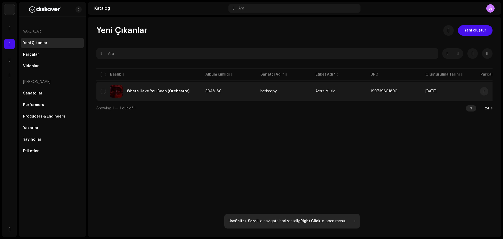
click at [223, 93] on td "3048180" at bounding box center [228, 91] width 55 height 19
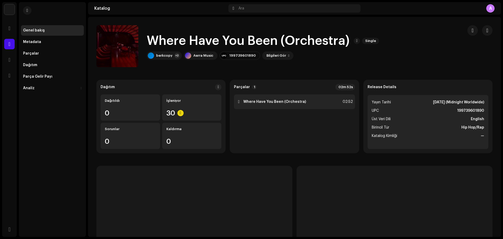
click at [333, 100] on div "1 Where Have You Been (Orchestra) 02:52" at bounding box center [294, 101] width 121 height 15
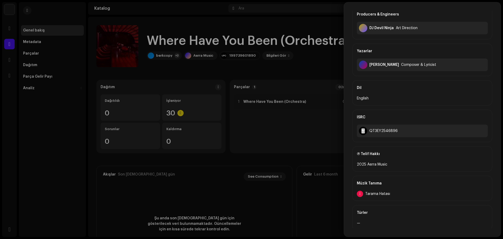
scroll to position [151, 0]
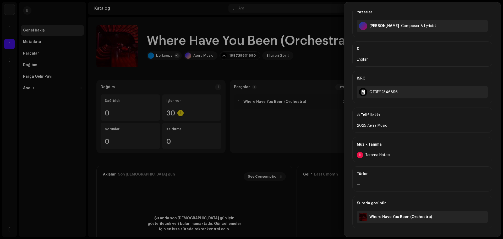
drag, startPoint x: 378, startPoint y: 152, endPoint x: 375, endPoint y: 207, distance: 54.3
click at [357, 155] on div at bounding box center [360, 155] width 6 height 6
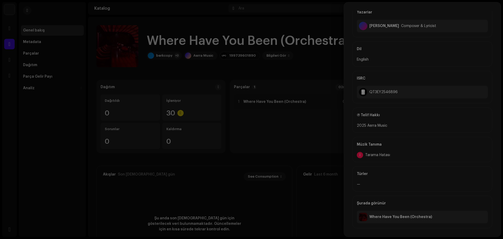
click at [353, 151] on div "Audio Recognition by AcrCloud is still processing the audio file. Do NOT approv…" at bounding box center [251, 119] width 503 height 239
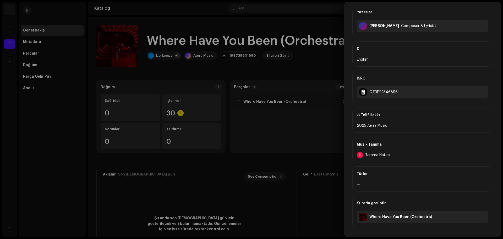
click at [321, 149] on div at bounding box center [251, 119] width 503 height 239
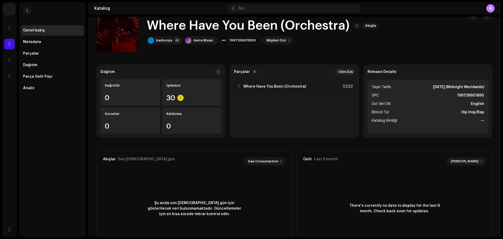
scroll to position [42, 0]
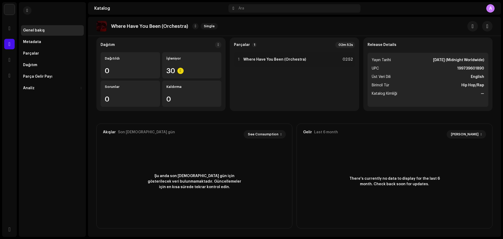
drag, startPoint x: 225, startPoint y: 142, endPoint x: 224, endPoint y: 178, distance: 36.1
drag, startPoint x: 223, startPoint y: 176, endPoint x: 218, endPoint y: 112, distance: 63.6
drag, startPoint x: 223, startPoint y: 119, endPoint x: 220, endPoint y: 52, distance: 66.8
drag, startPoint x: 247, startPoint y: 60, endPoint x: 237, endPoint y: 10, distance: 51.0
click at [229, 34] on div "Where Have You Been (Orchestra) Single" at bounding box center [294, 26] width 413 height 19
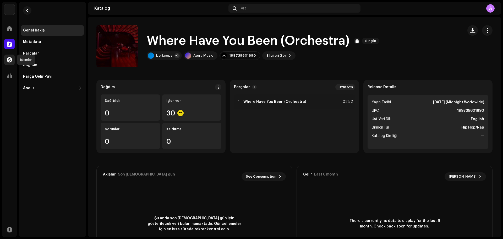
click at [11, 57] on div at bounding box center [9, 59] width 10 height 10
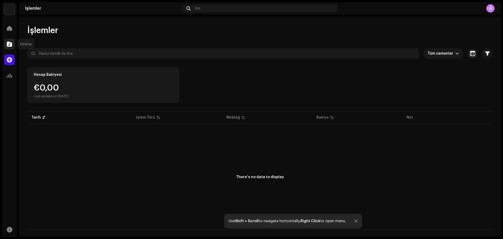
click at [10, 43] on span at bounding box center [9, 44] width 5 height 4
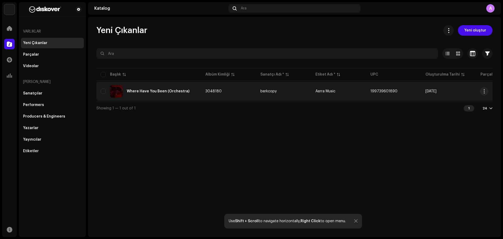
click at [226, 94] on td "3048180" at bounding box center [228, 91] width 55 height 19
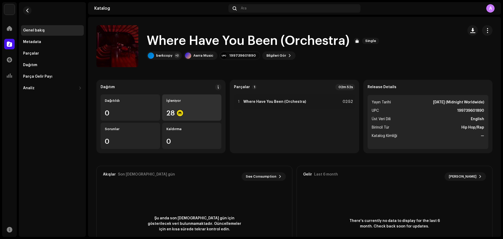
click at [212, 104] on div "İşleniyor 28" at bounding box center [191, 107] width 59 height 26
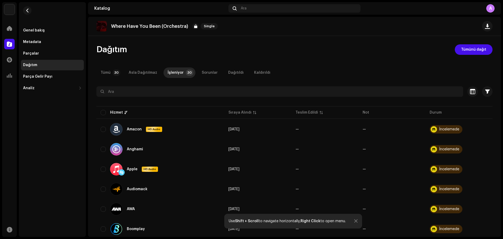
click at [54, 61] on div "Dağıtım" at bounding box center [52, 65] width 63 height 10
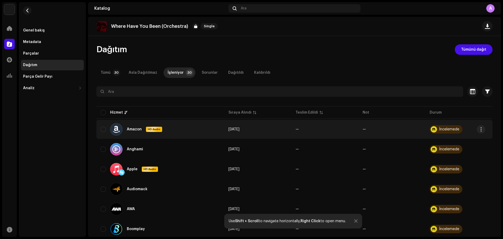
click at [444, 132] on div "İncelemede" at bounding box center [445, 129] width 33 height 8
click at [431, 127] on div at bounding box center [434, 129] width 6 height 6
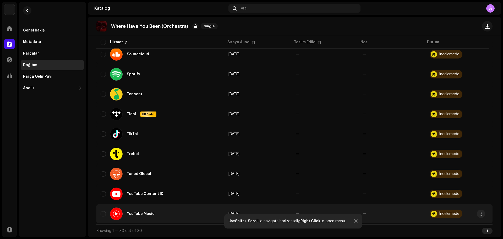
drag, startPoint x: 214, startPoint y: 119, endPoint x: 190, endPoint y: 204, distance: 88.5
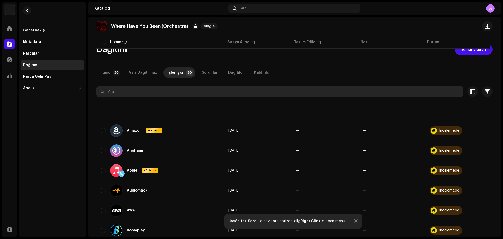
drag, startPoint x: 194, startPoint y: 163, endPoint x: 216, endPoint y: 86, distance: 79.9
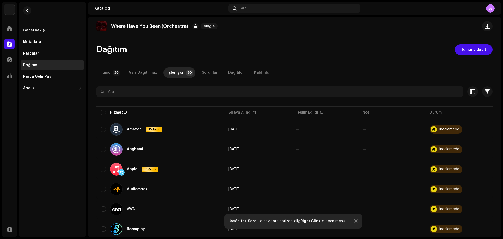
click at [47, 63] on div "Dağıtım" at bounding box center [52, 65] width 63 height 10
click at [38, 34] on div "Genel bakış" at bounding box center [52, 30] width 63 height 10
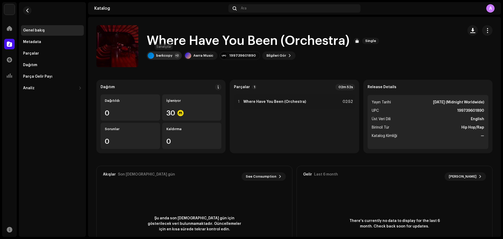
click at [166, 56] on div "berkcopy" at bounding box center [164, 55] width 16 height 4
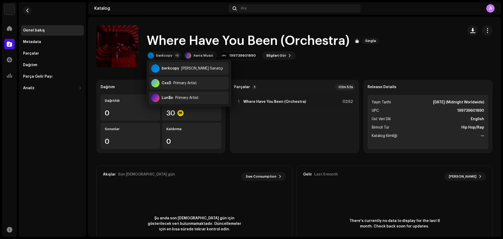
click at [168, 45] on h1 "Where Have You Been (Orchestra)" at bounding box center [248, 40] width 203 height 17
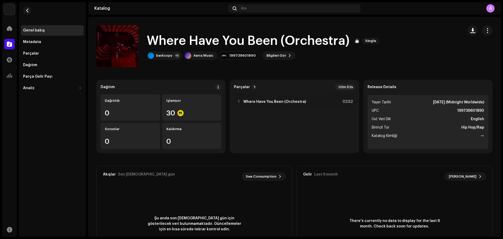
click at [181, 45] on h1 "Where Have You Been (Orchestra)" at bounding box center [248, 40] width 203 height 17
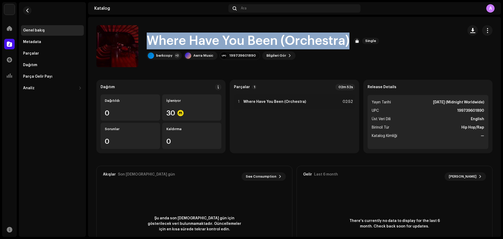
click at [181, 45] on h1 "Where Have You Been (Orchestra)" at bounding box center [248, 40] width 203 height 17
copy div "Where Have You Been (Orchestra) Single"
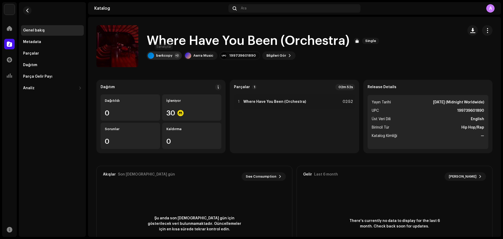
click at [173, 58] on div "berkcopy +2" at bounding box center [164, 55] width 35 height 8
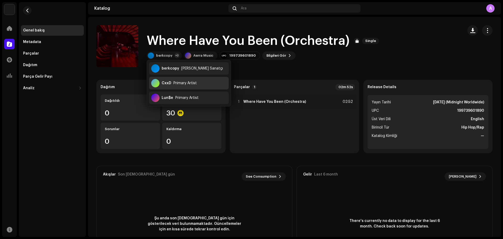
click at [179, 79] on div "CxxD Primary Artist" at bounding box center [189, 83] width 80 height 13
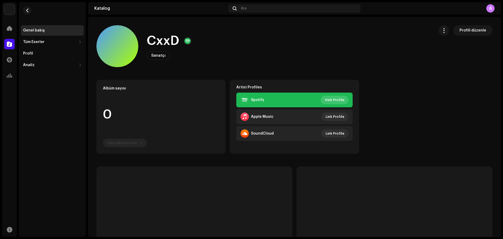
click at [342, 100] on button "Visit Profile" at bounding box center [335, 100] width 28 height 8
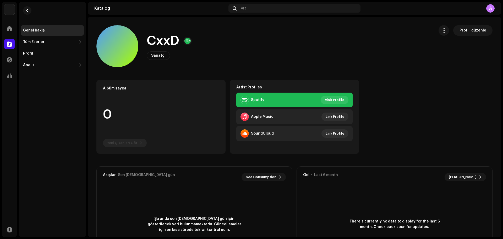
click at [15, 39] on div "Katalog" at bounding box center [9, 44] width 15 height 15
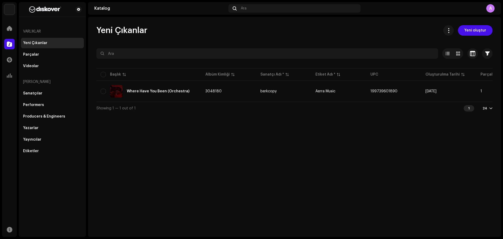
click at [35, 41] on div "Yeni Çıkanlar" at bounding box center [35, 43] width 24 height 4
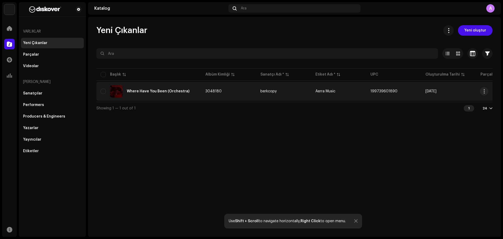
click at [173, 90] on div "Where Have You Been (Orchestra)" at bounding box center [158, 91] width 63 height 4
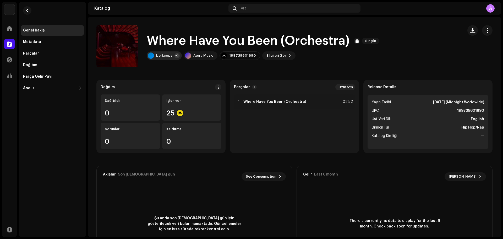
click at [174, 56] on div "+2" at bounding box center [176, 55] width 5 height 5
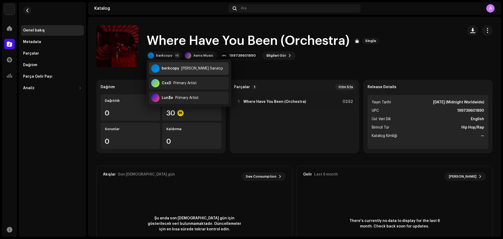
click at [179, 73] on div "berkcopy Ana Birincil Sanatçı" at bounding box center [189, 68] width 80 height 13
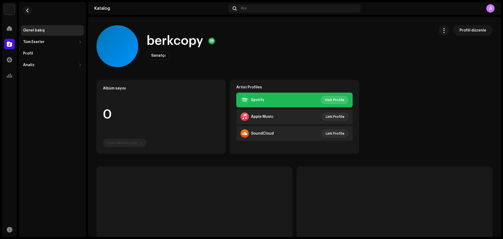
click at [338, 102] on span "Visit Profile" at bounding box center [334, 100] width 19 height 10
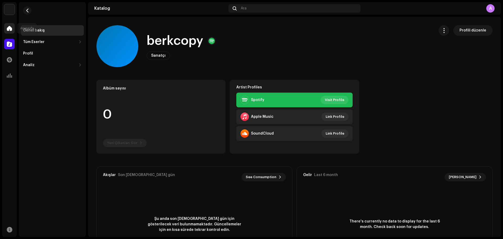
click at [10, 31] on div at bounding box center [9, 28] width 10 height 10
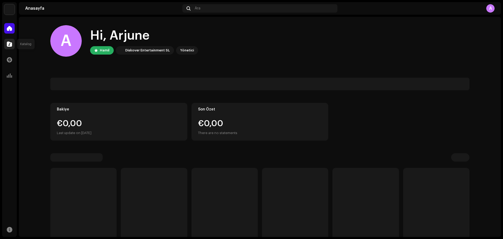
click at [10, 42] on span at bounding box center [9, 44] width 5 height 4
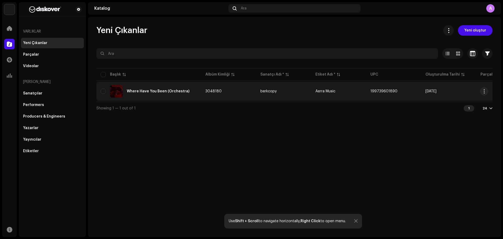
click at [161, 88] on div "Where Have You Been (Orchestra)" at bounding box center [149, 91] width 96 height 13
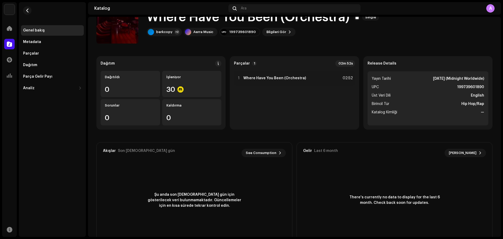
scroll to position [42, 0]
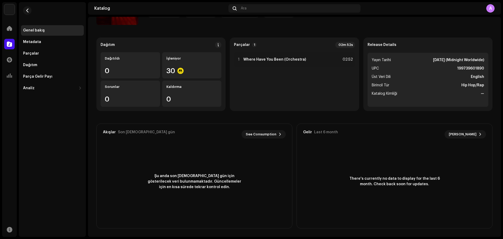
drag, startPoint x: 173, startPoint y: 149, endPoint x: 171, endPoint y: 170, distance: 21.0
drag, startPoint x: 166, startPoint y: 153, endPoint x: 135, endPoint y: 51, distance: 106.6
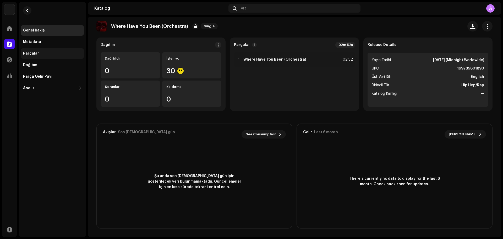
click at [47, 49] on div "Parçalar" at bounding box center [52, 53] width 63 height 10
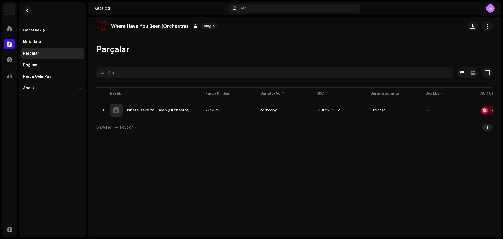
click at [47, 49] on div "Parçalar" at bounding box center [52, 53] width 63 height 10
click at [41, 49] on div "Parçalar" at bounding box center [52, 53] width 63 height 10
click at [39, 51] on div "Parçalar" at bounding box center [52, 53] width 59 height 4
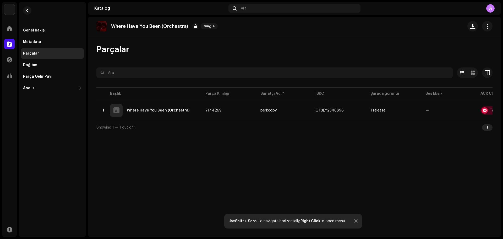
click at [334, 56] on div "Parçalar Seçili 0 Seçenekler Filtreler Dağıtım durumu Devam ediyor Başlamadı Ol…" at bounding box center [294, 88] width 413 height 89
click at [458, 67] on div "Parçalar Seçili 0 Seçenekler Filtreler Dağıtım durumu Devam ediyor Başlamadı Ol…" at bounding box center [294, 88] width 413 height 89
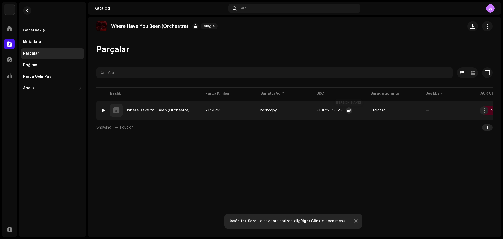
click at [347, 109] on span "button" at bounding box center [348, 110] width 3 height 4
click at [6, 28] on div at bounding box center [9, 28] width 10 height 10
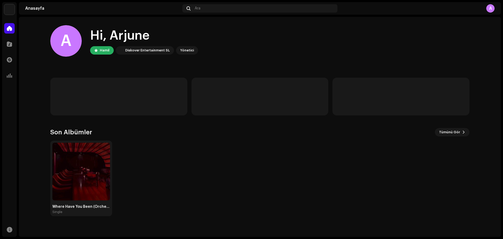
click at [490, 8] on div "A" at bounding box center [490, 8] width 8 height 8
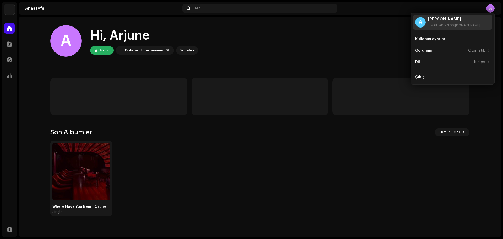
click at [456, 24] on div "musicnote002@gmail.com" at bounding box center [454, 25] width 52 height 4
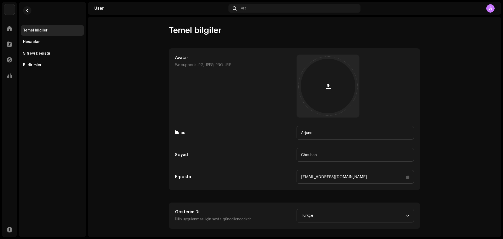
click at [316, 179] on input "musicnote002@gmail.com" at bounding box center [354, 177] width 117 height 14
click at [28, 13] on button "button" at bounding box center [27, 10] width 8 height 8
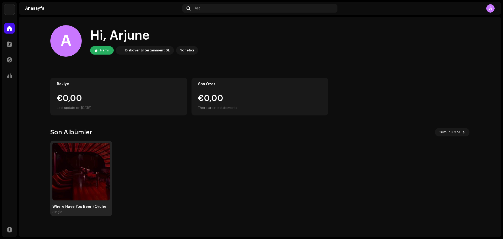
click at [85, 174] on img at bounding box center [81, 171] width 58 height 58
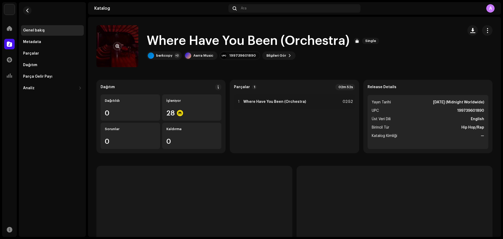
click at [111, 43] on re-a-cover at bounding box center [117, 46] width 42 height 42
click at [118, 44] on span "button" at bounding box center [117, 46] width 4 height 4
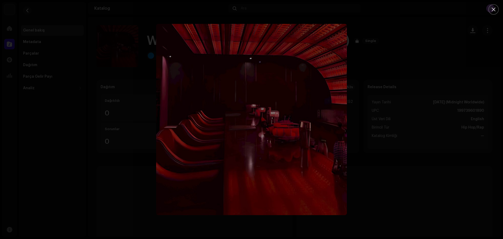
click at [112, 79] on div at bounding box center [251, 119] width 503 height 239
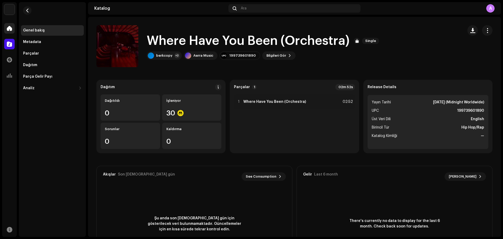
click at [9, 24] on div at bounding box center [9, 28] width 10 height 10
